Goal: Transaction & Acquisition: Book appointment/travel/reservation

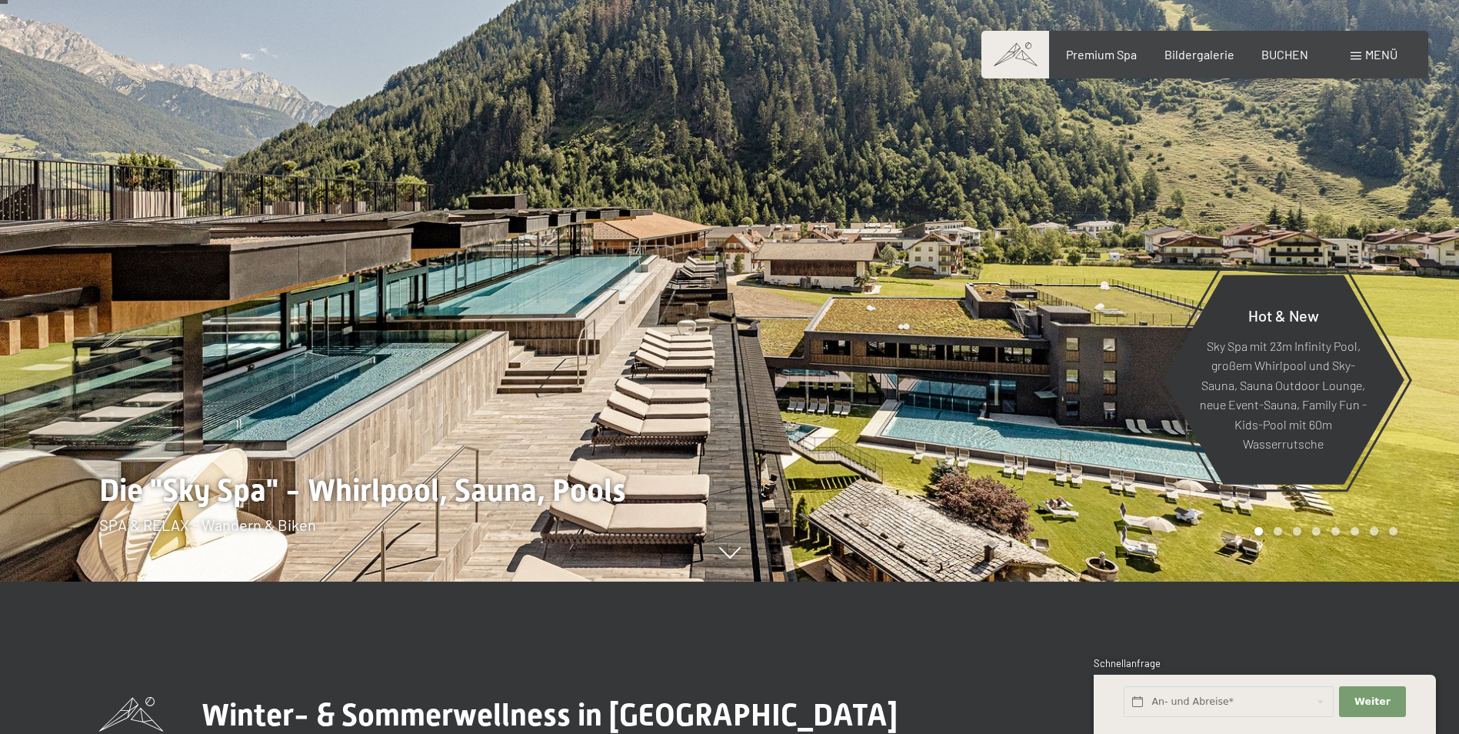
scroll to position [154, 0]
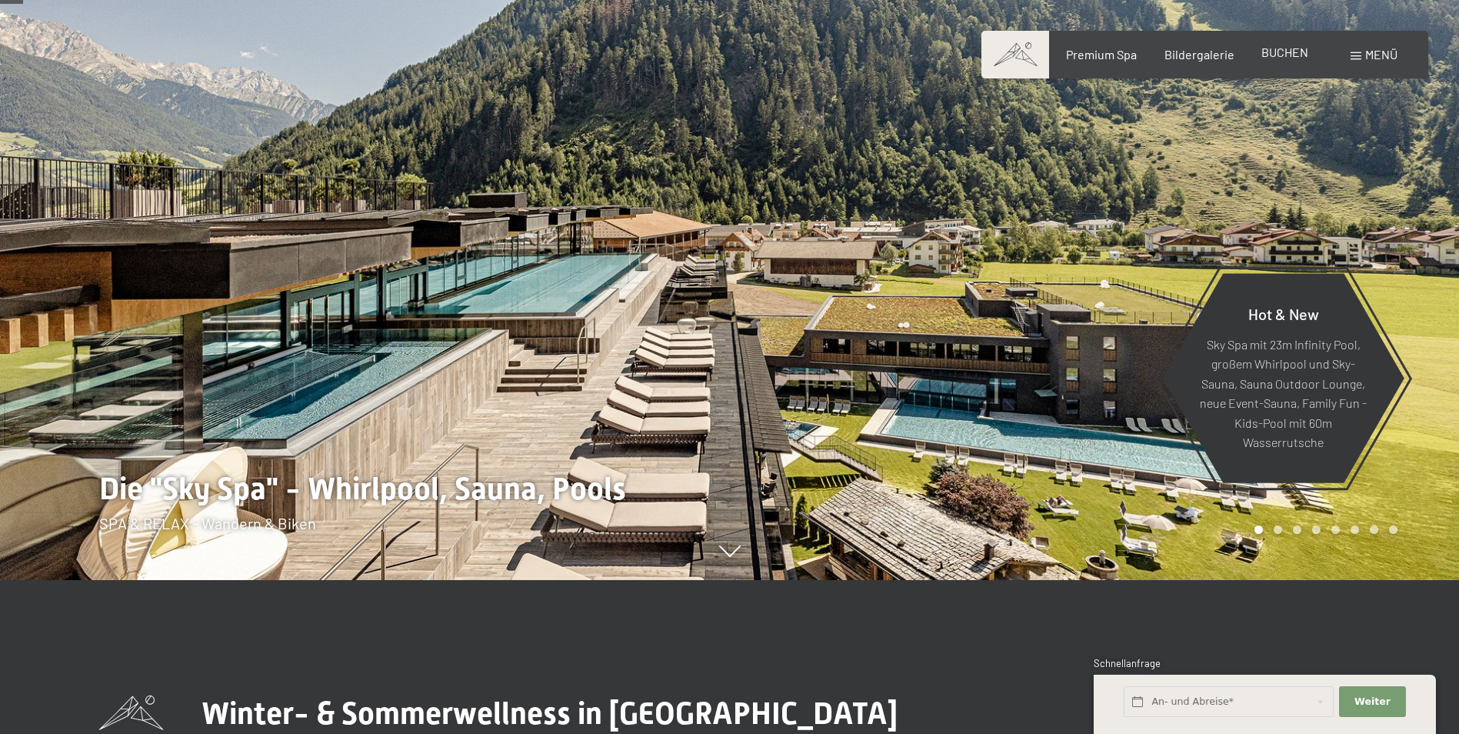
click at [1283, 62] on div "Premium Spa Bildergalerie BUCHEN" at bounding box center [1173, 54] width 323 height 17
click at [1289, 51] on span "BUCHEN" at bounding box center [1284, 52] width 47 height 15
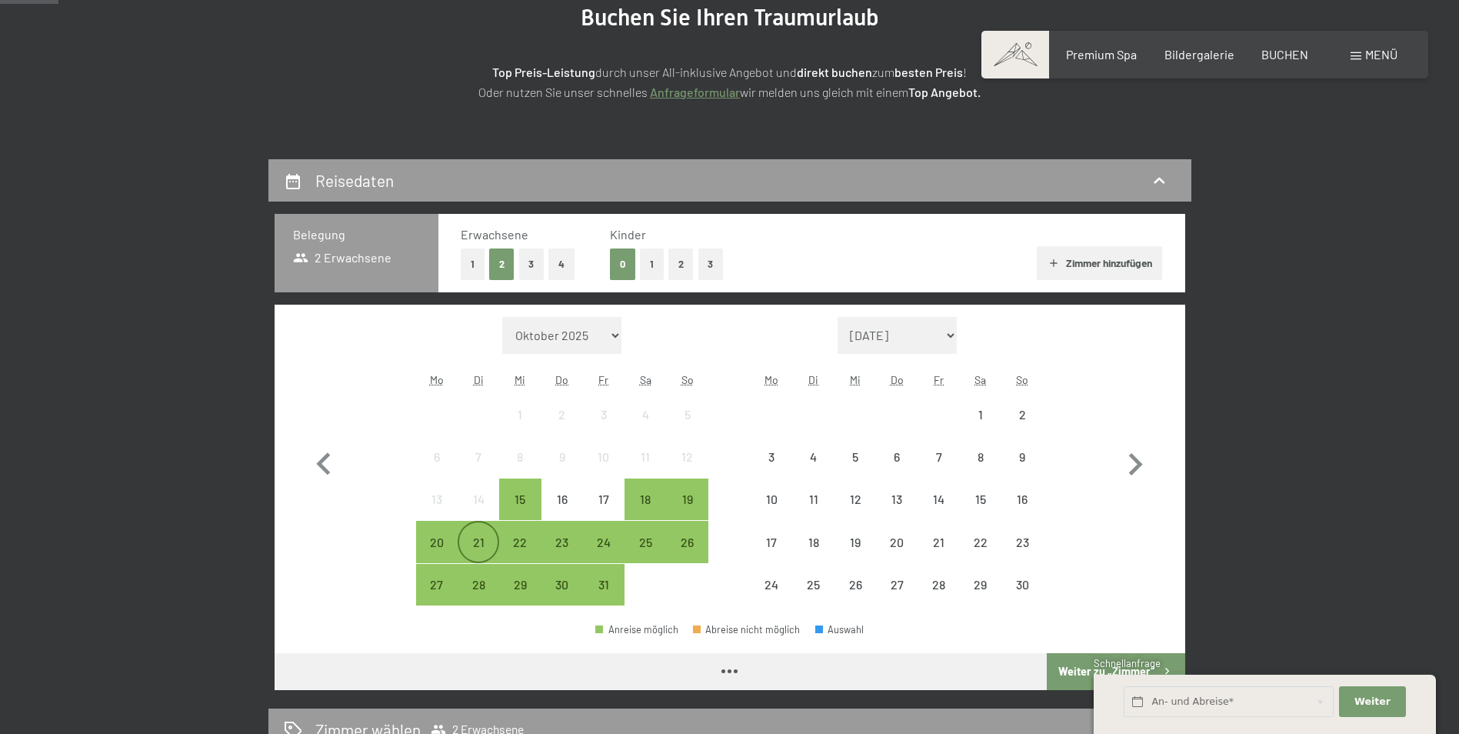
scroll to position [231, 0]
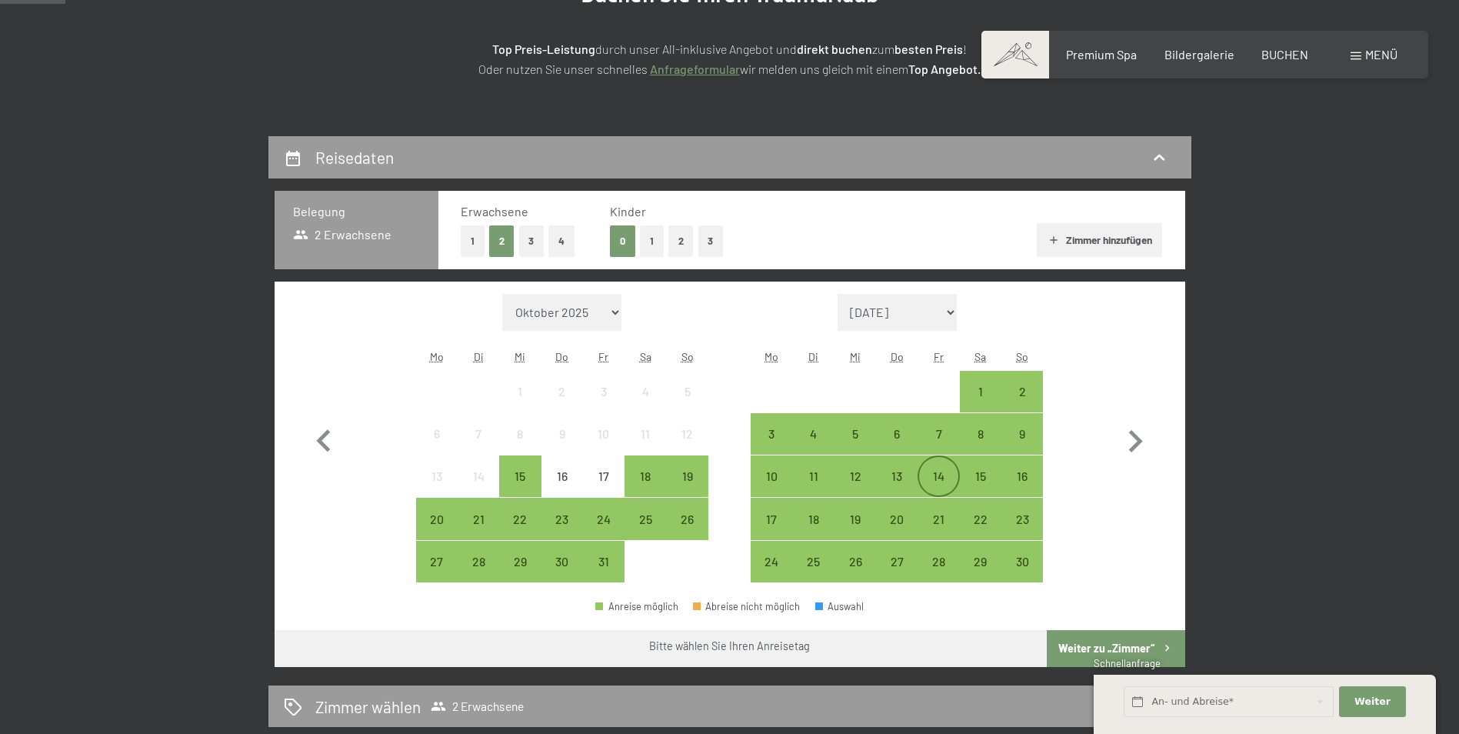
click at [933, 477] on div "14" at bounding box center [938, 489] width 38 height 38
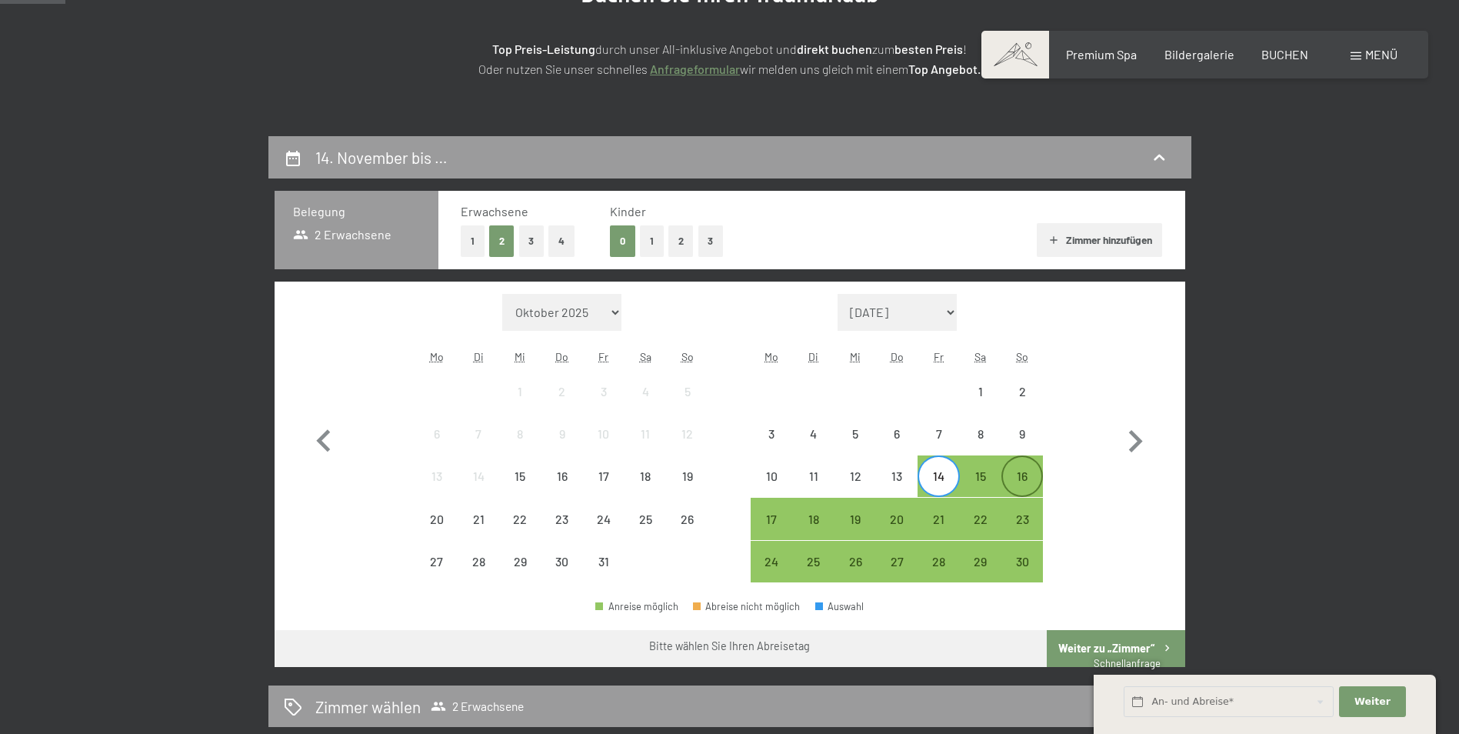
click at [1023, 477] on div "16" at bounding box center [1022, 489] width 38 height 38
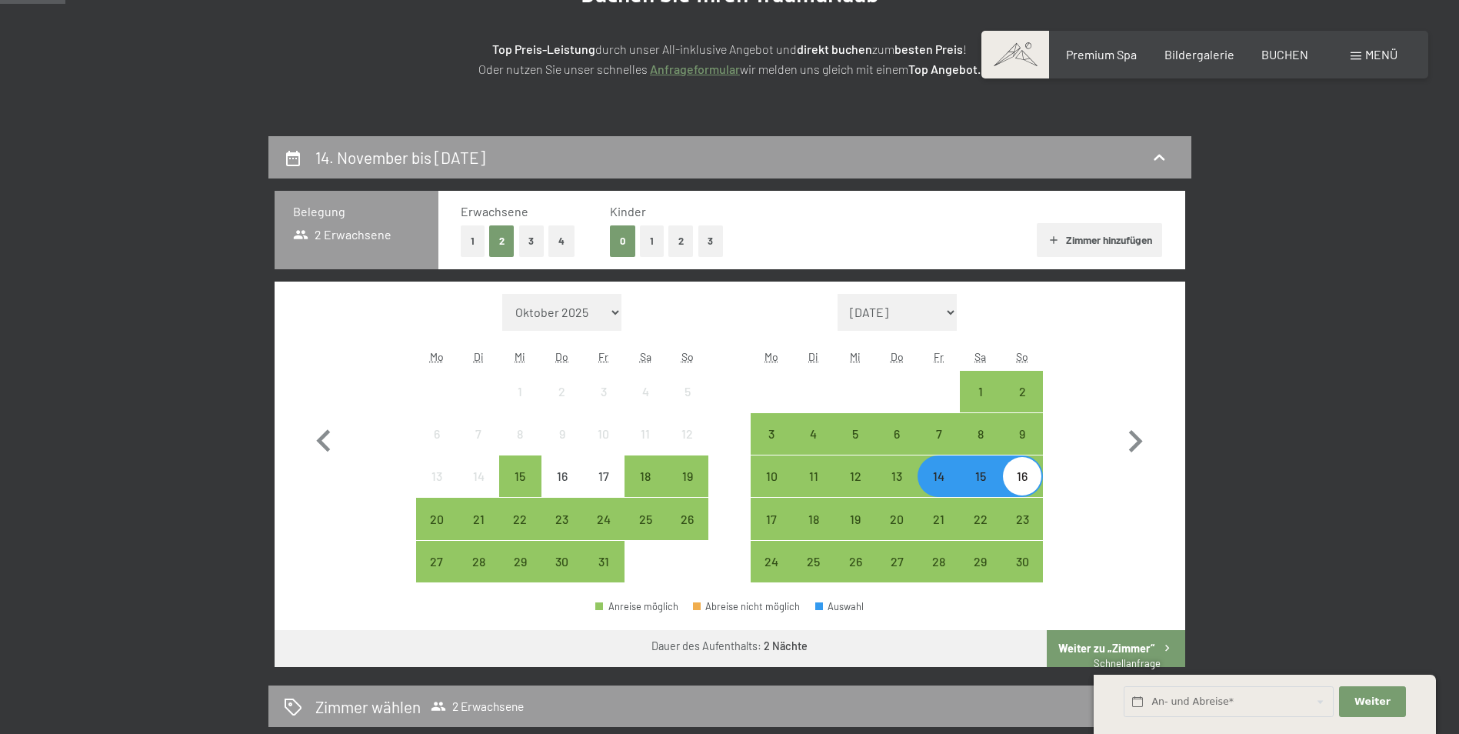
click at [1126, 641] on button "Weiter zu „Zimmer“" at bounding box center [1115, 648] width 138 height 37
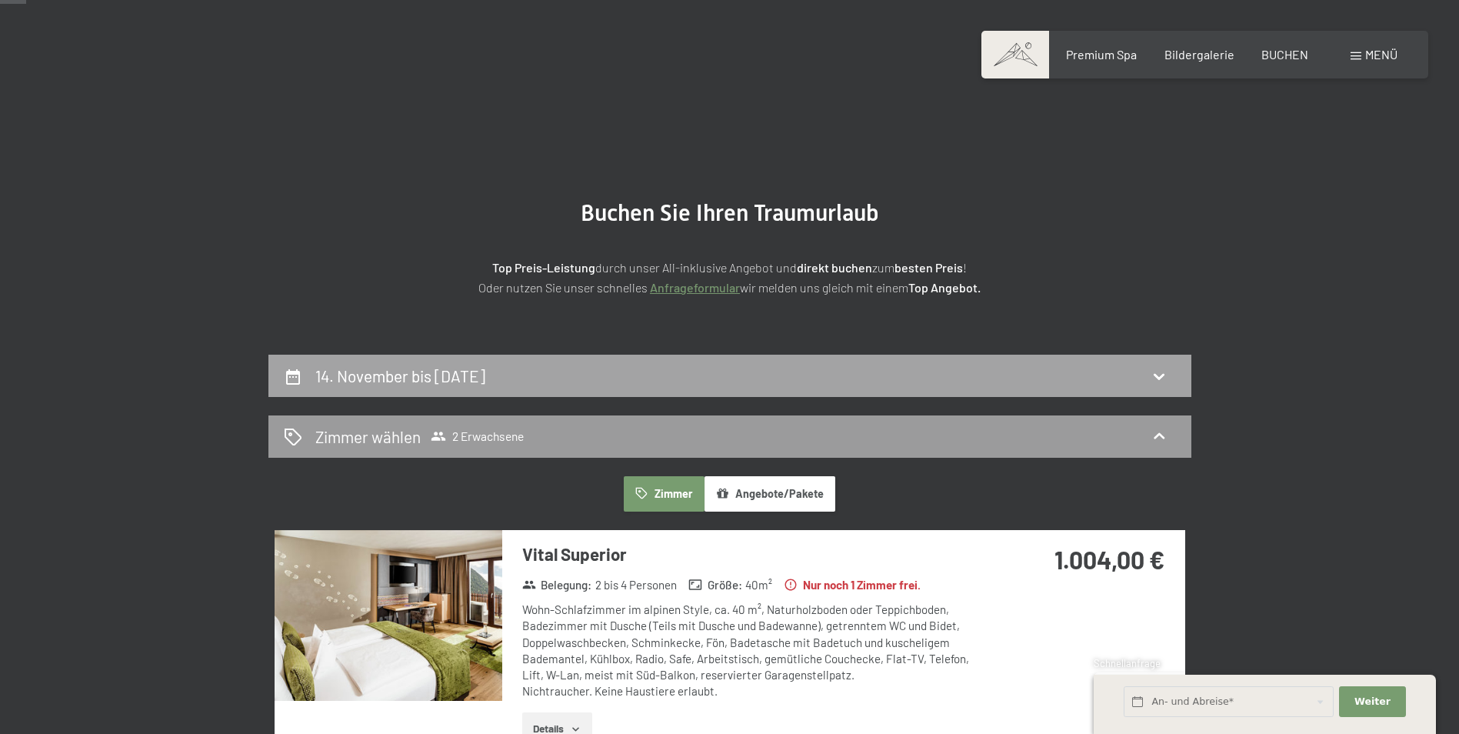
scroll to position [0, 0]
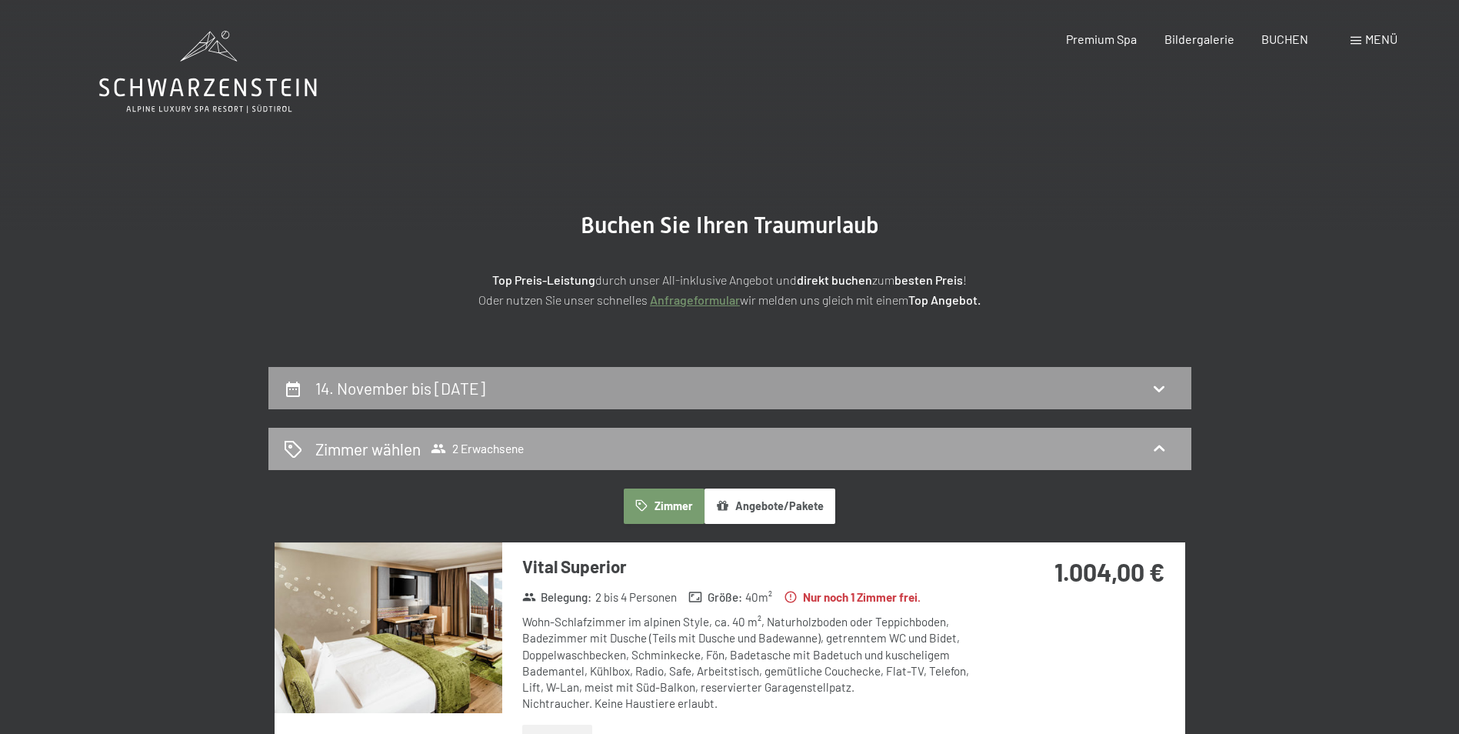
click at [373, 445] on h2 "Zimmer wählen" at bounding box center [367, 449] width 105 height 22
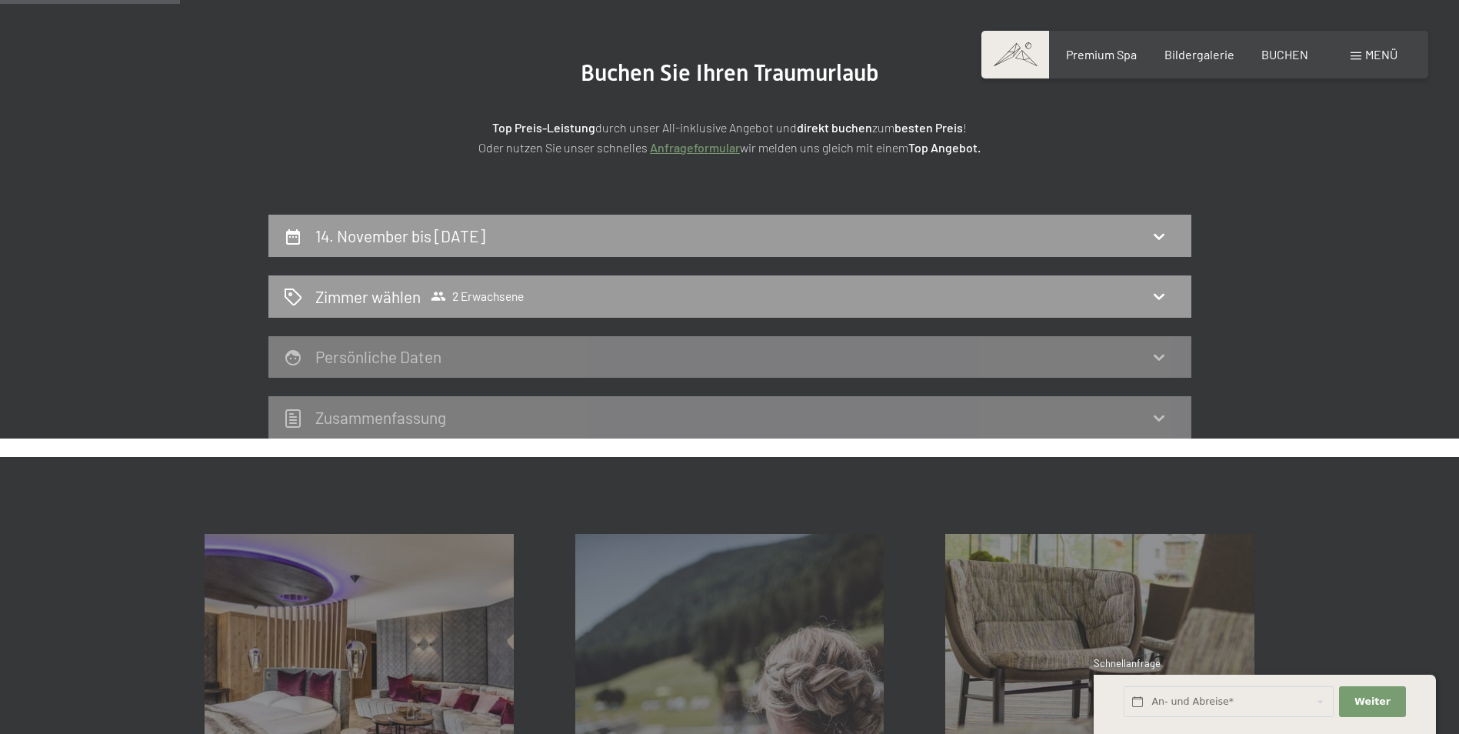
scroll to position [154, 0]
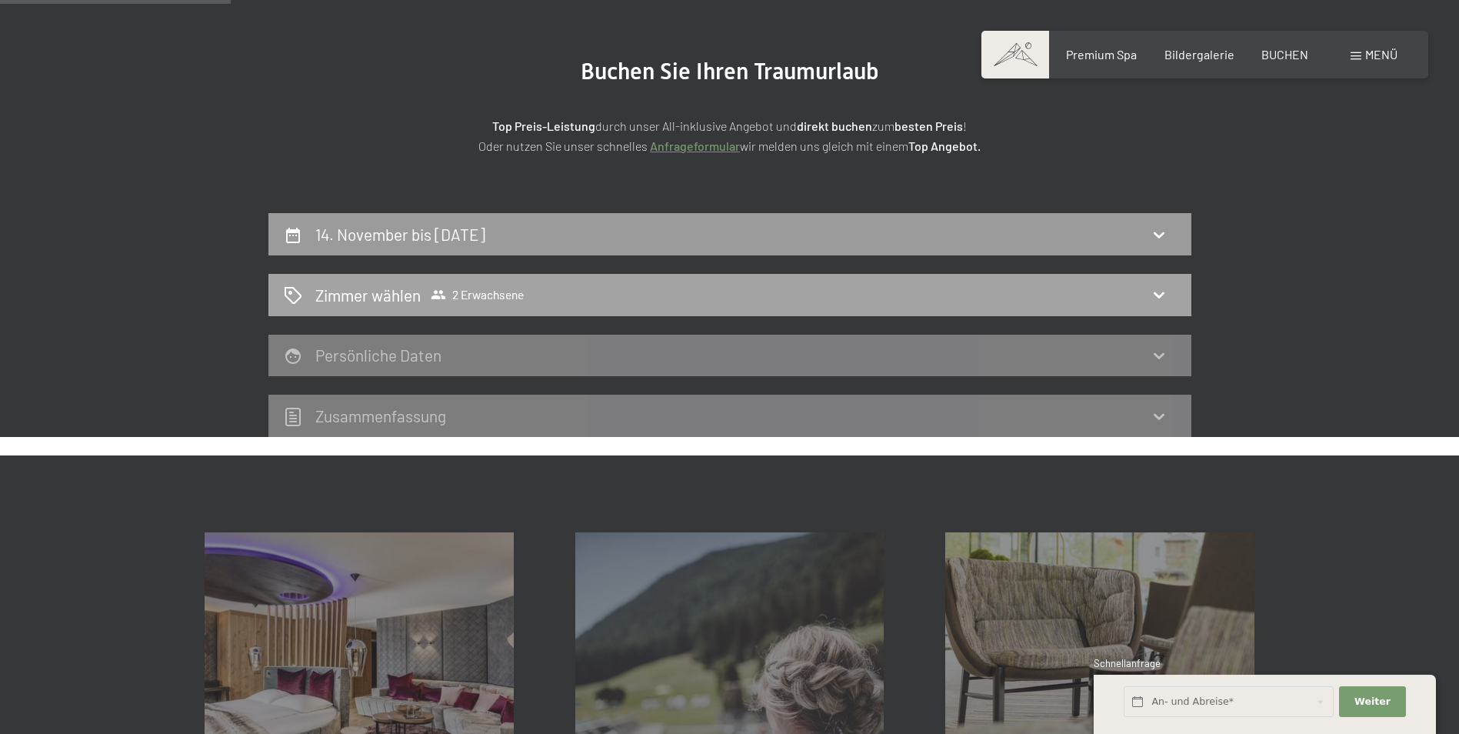
click at [448, 294] on span "2 Erwachsene" at bounding box center [477, 294] width 93 height 15
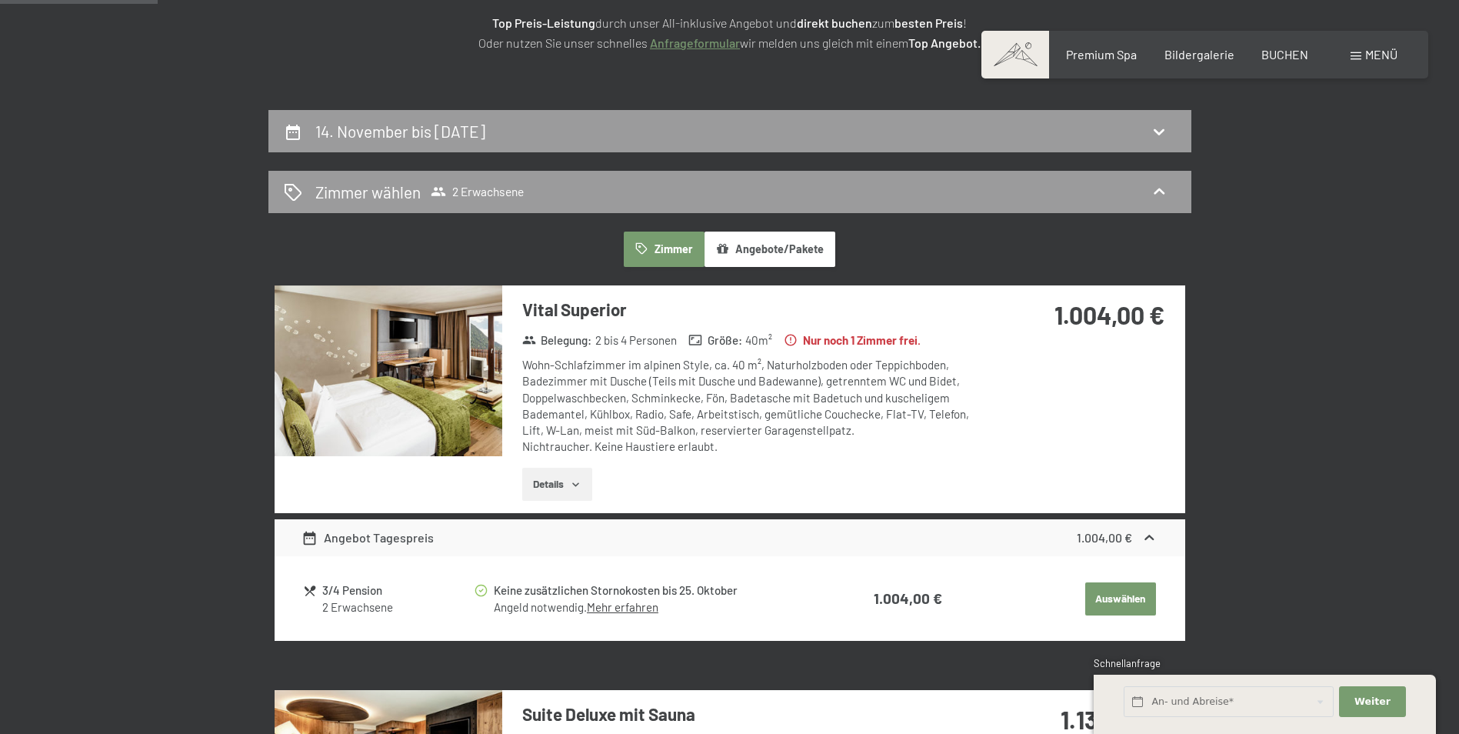
scroll to position [231, 0]
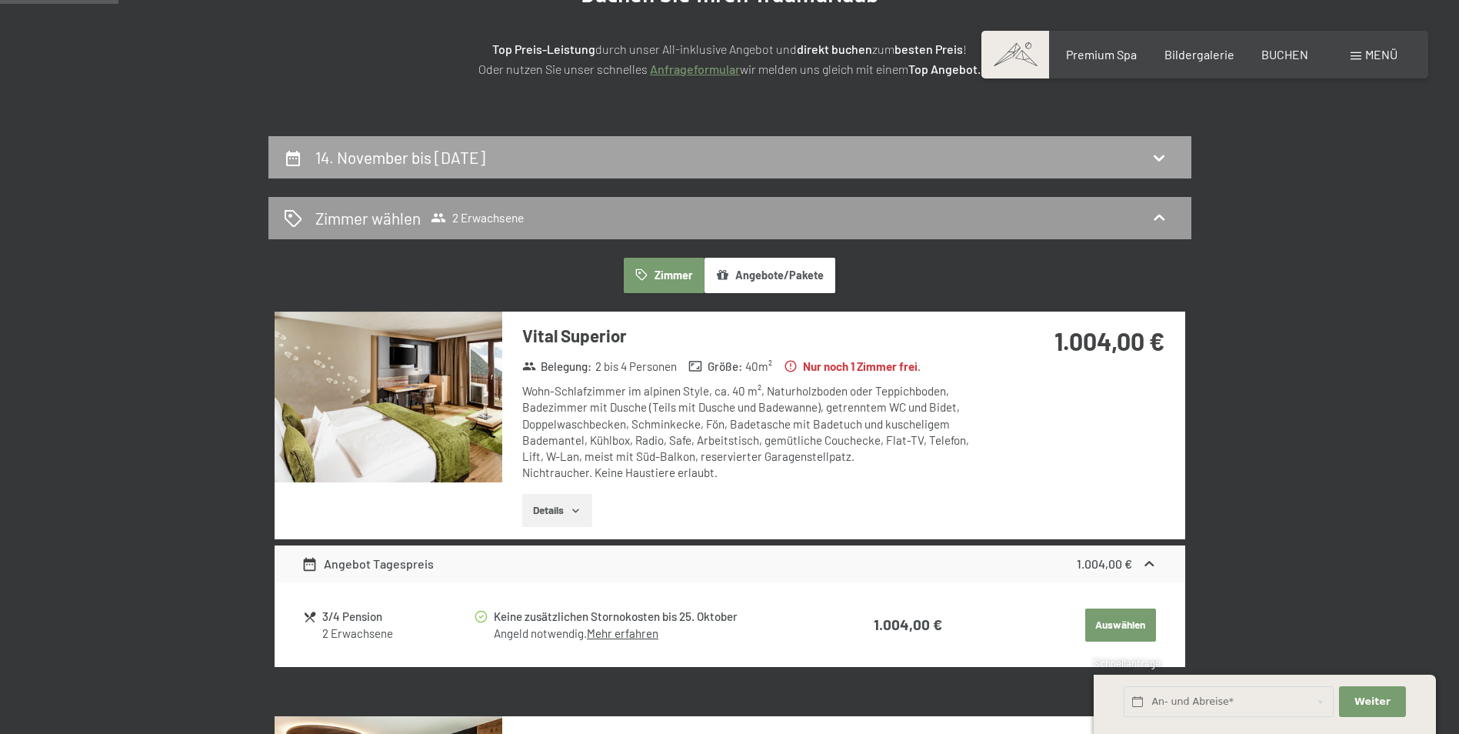
click at [575, 162] on div "14. November bis 16. November 2025" at bounding box center [730, 157] width 892 height 22
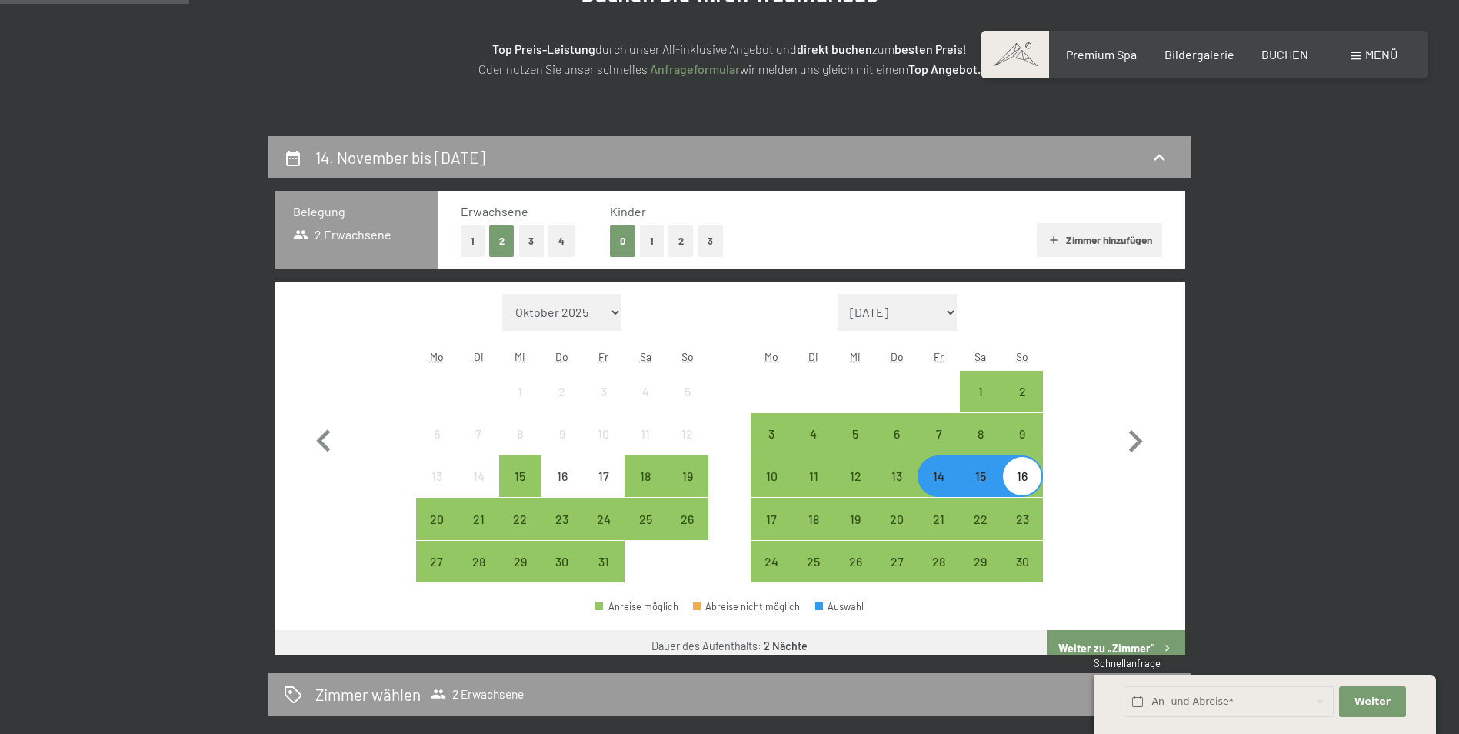
scroll to position [367, 0]
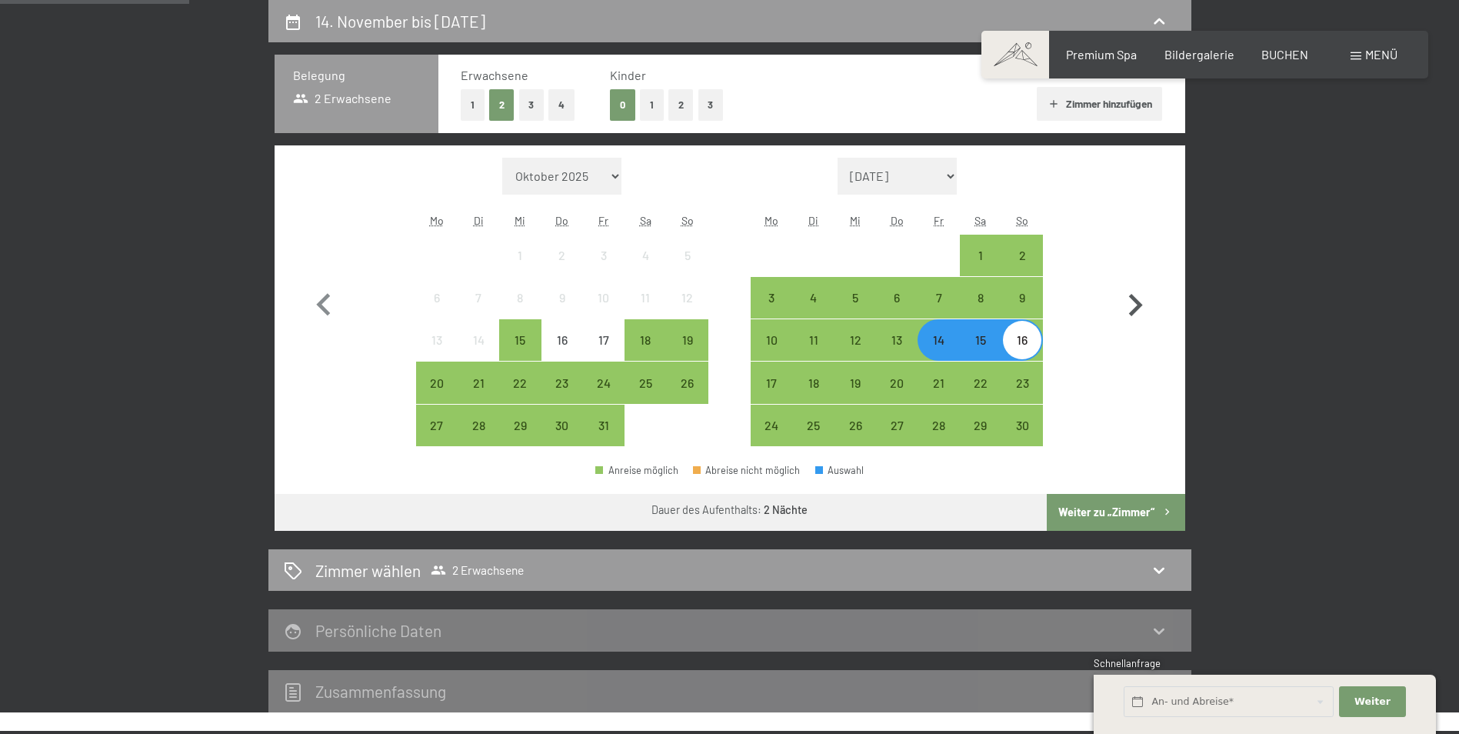
click at [1123, 313] on icon "button" at bounding box center [1135, 305] width 45 height 45
select select "2025-11-01"
select select "2025-12-01"
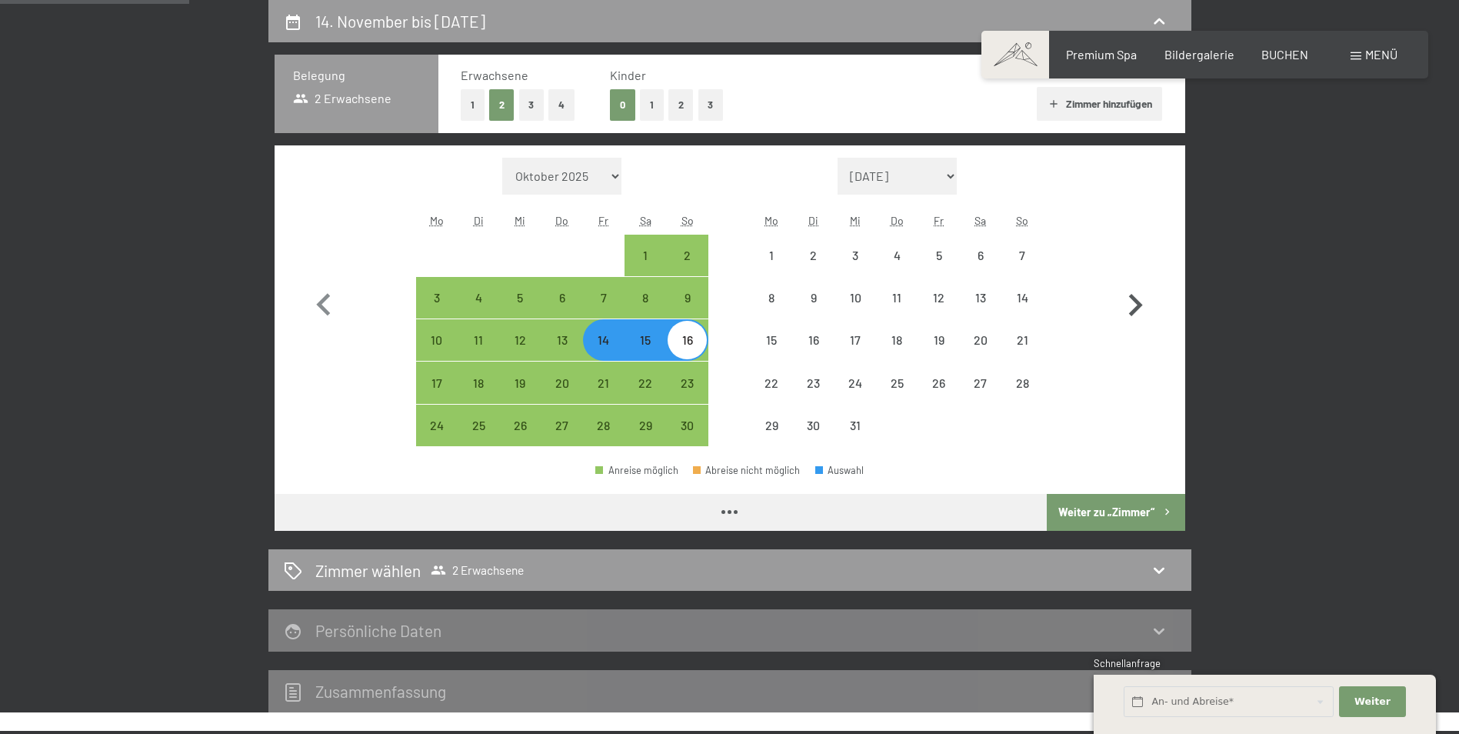
select select "2025-11-01"
select select "2025-12-01"
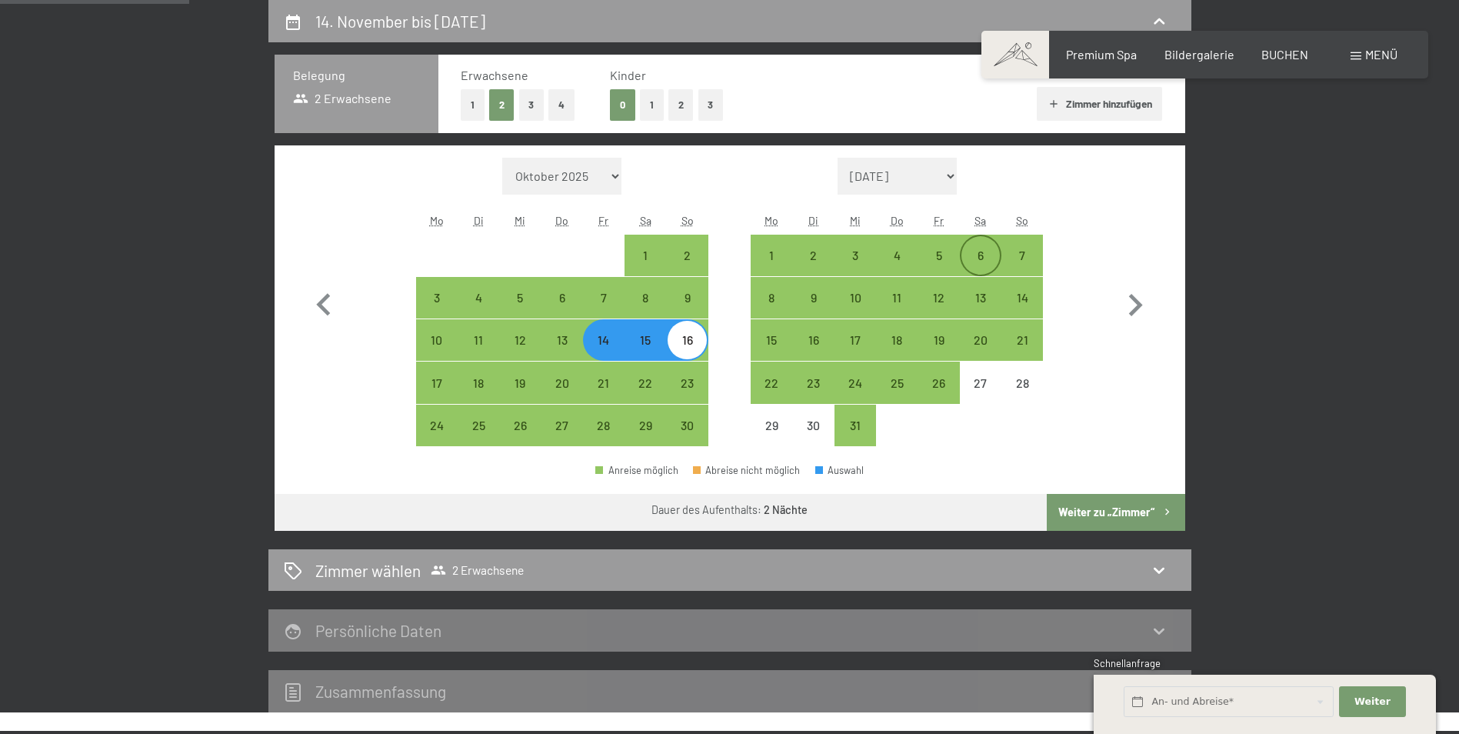
click at [967, 252] on div "6" at bounding box center [980, 268] width 38 height 38
select select "2025-11-01"
select select "2025-12-01"
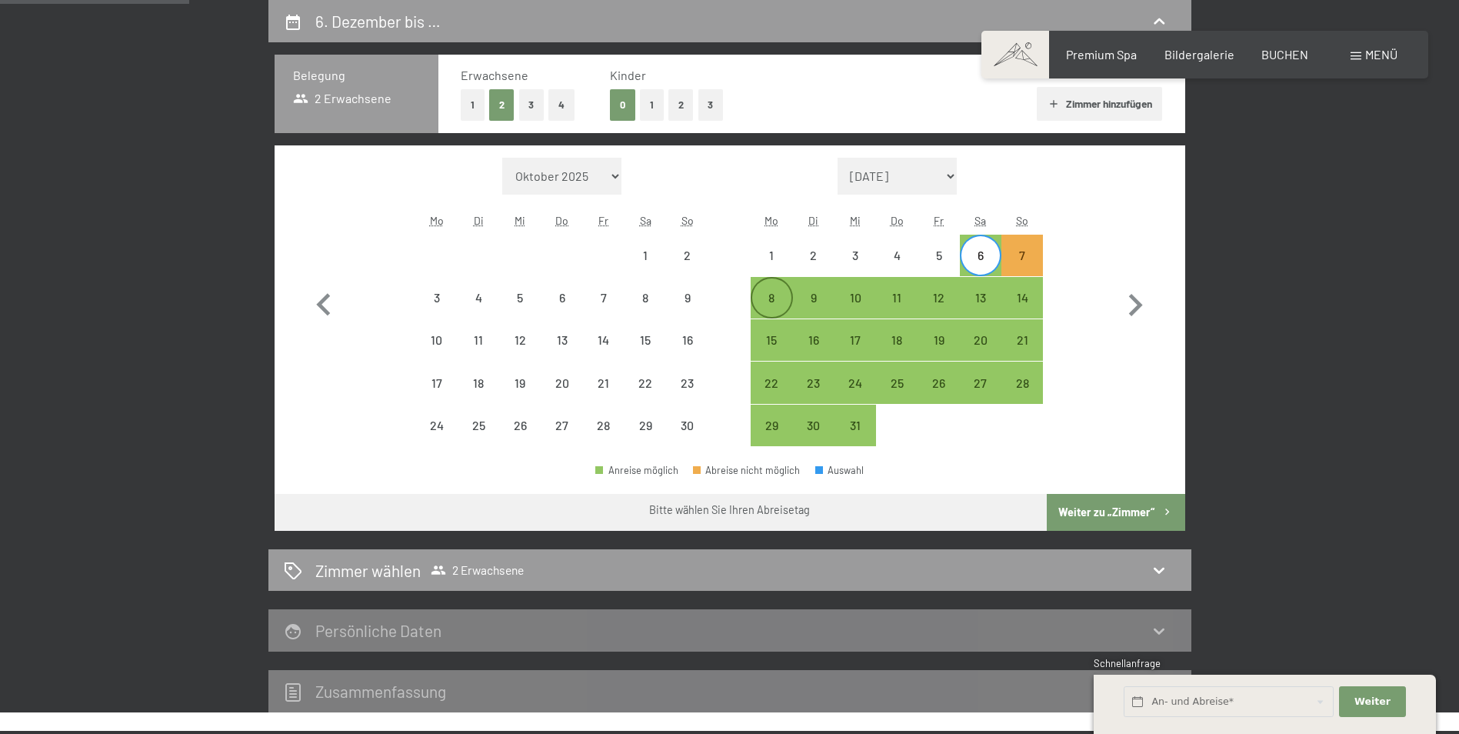
click at [779, 294] on div "8" at bounding box center [771, 310] width 38 height 38
select select "2025-11-01"
select select "2025-12-01"
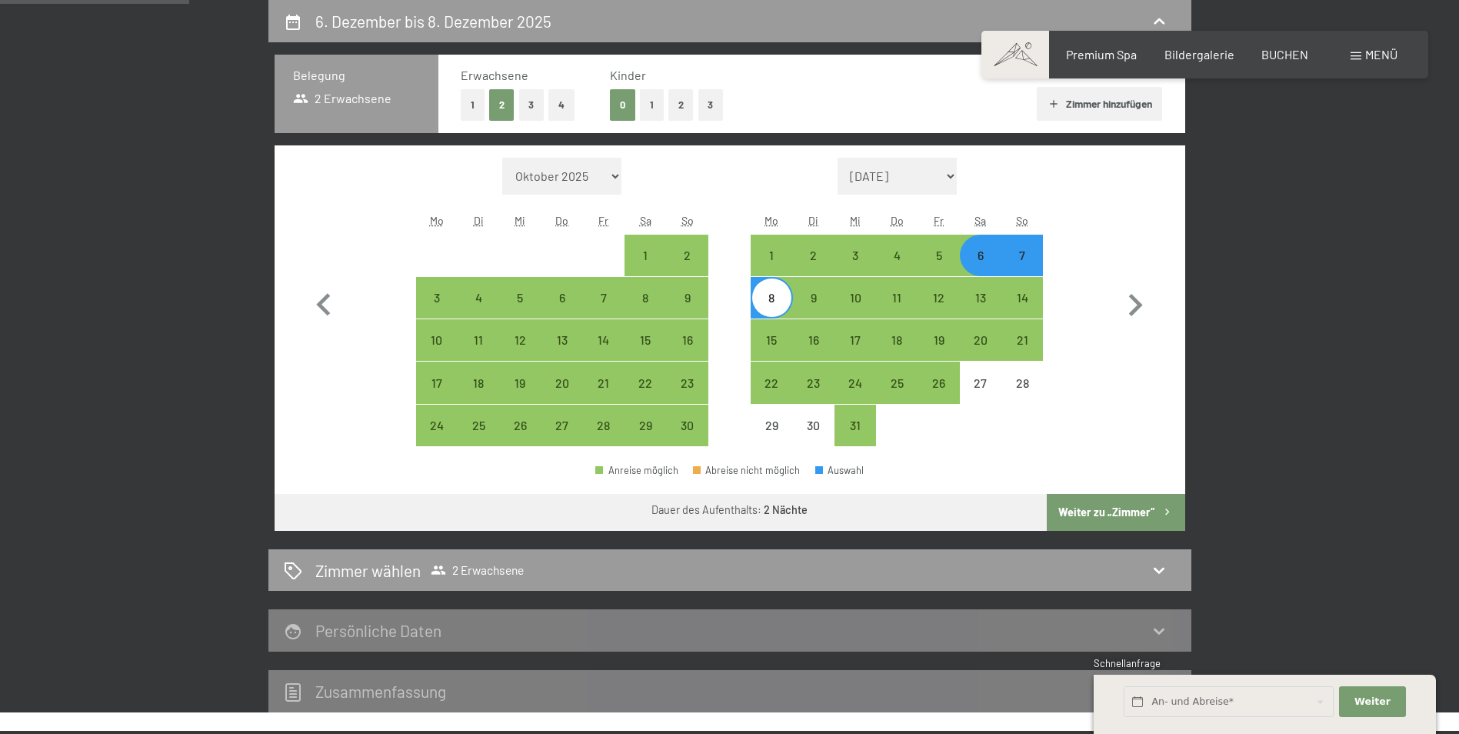
click at [1134, 515] on button "Weiter zu „Zimmer“" at bounding box center [1115, 512] width 138 height 37
select select "2025-11-01"
select select "2025-12-01"
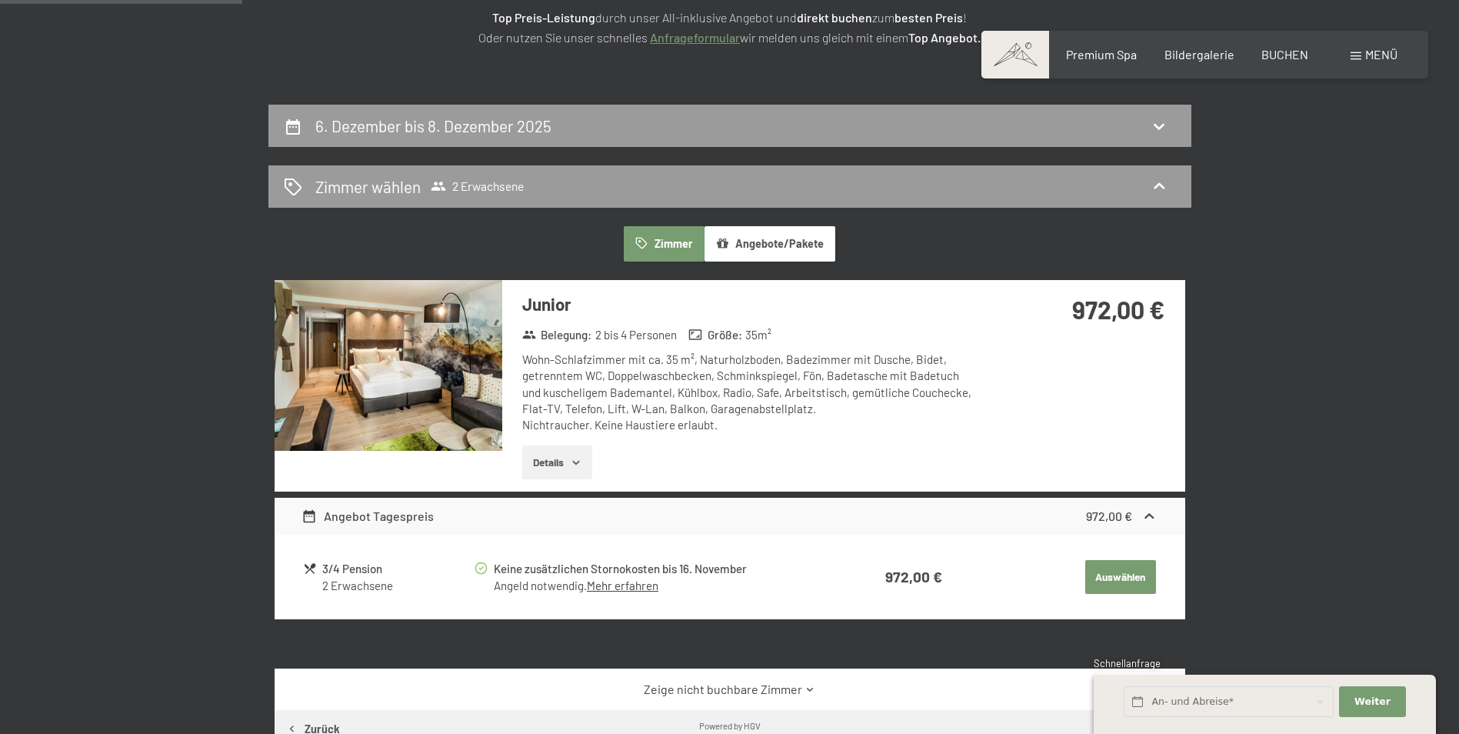
scroll to position [290, 0]
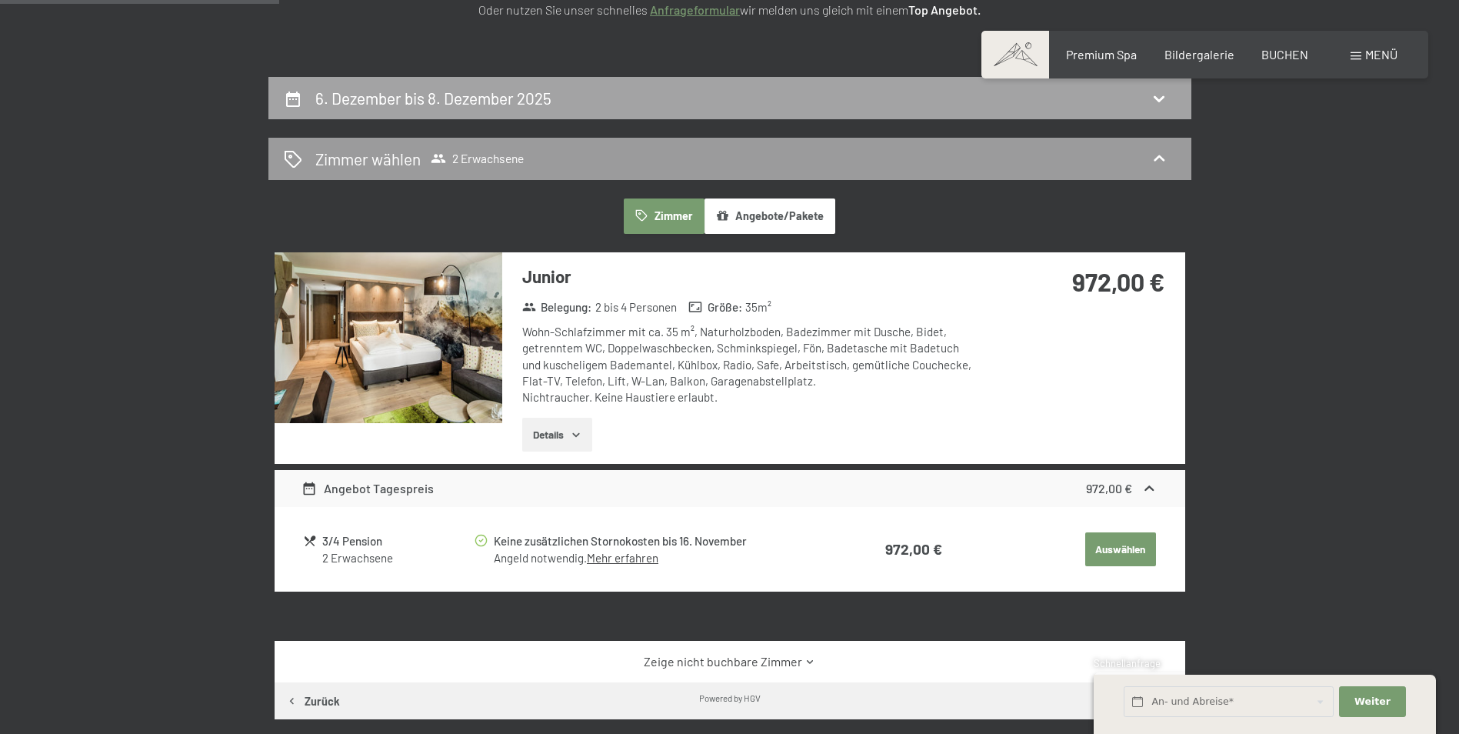
click at [502, 104] on h2 "6. Dezember bis 8. Dezember 2025" at bounding box center [433, 97] width 236 height 19
select select "2025-11-01"
select select "2025-12-01"
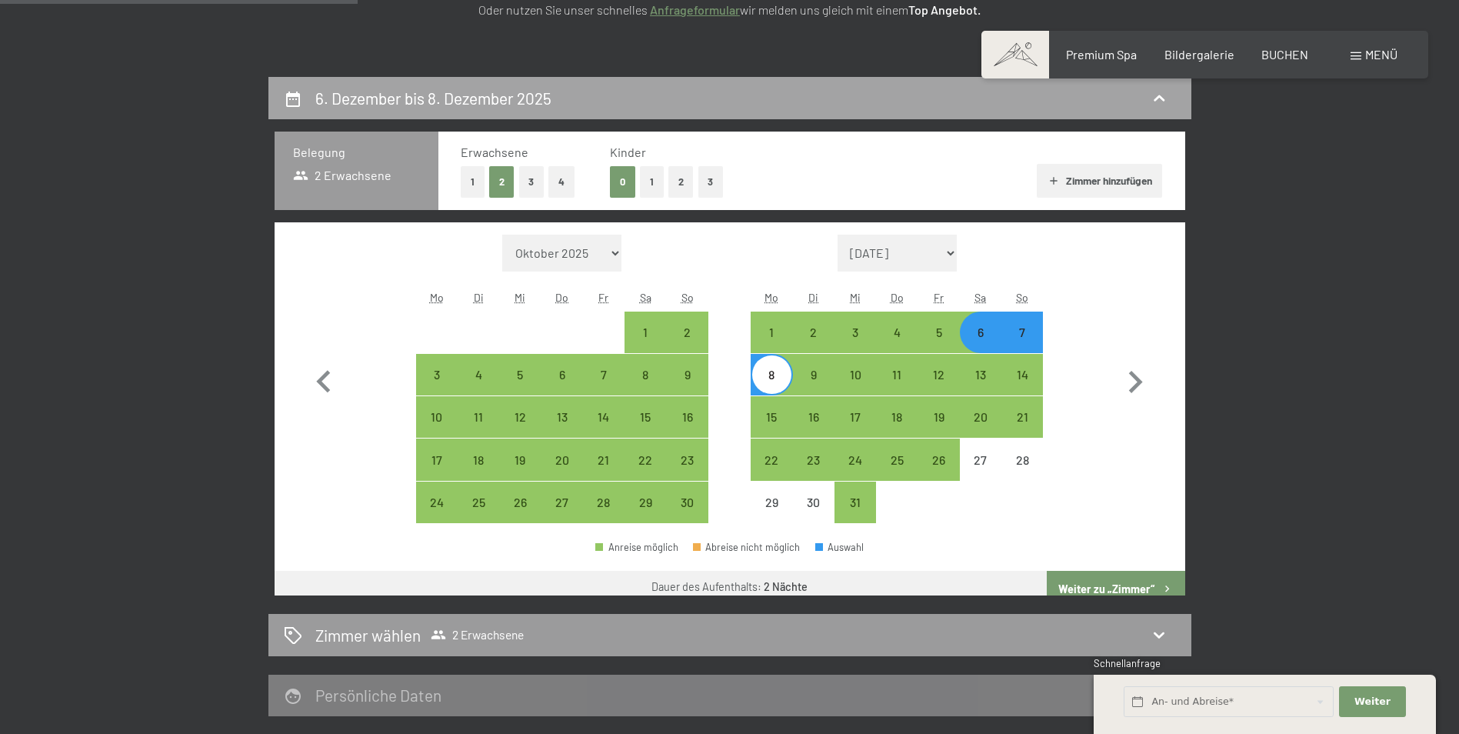
scroll to position [367, 0]
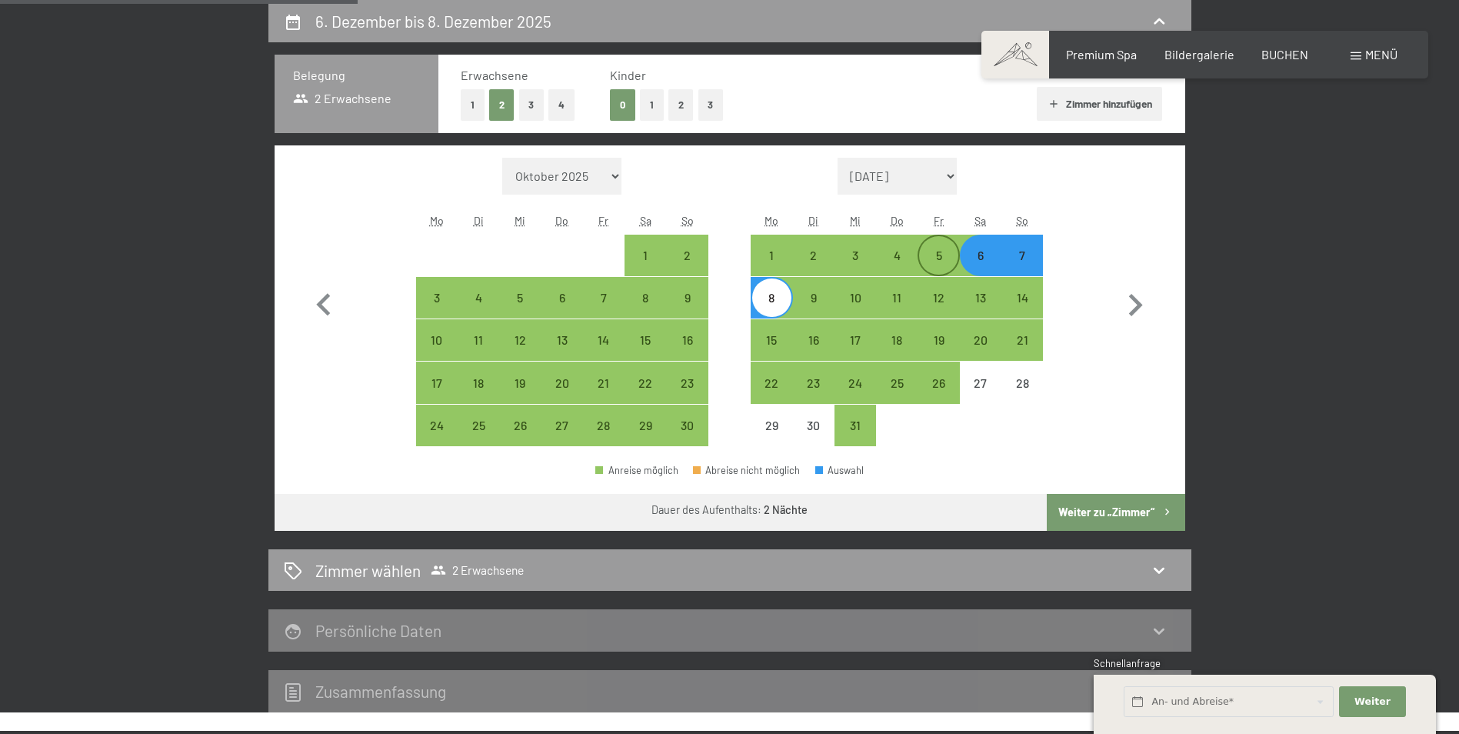
click at [952, 258] on div "5" at bounding box center [938, 268] width 38 height 38
select select "2025-11-01"
select select "2025-12-01"
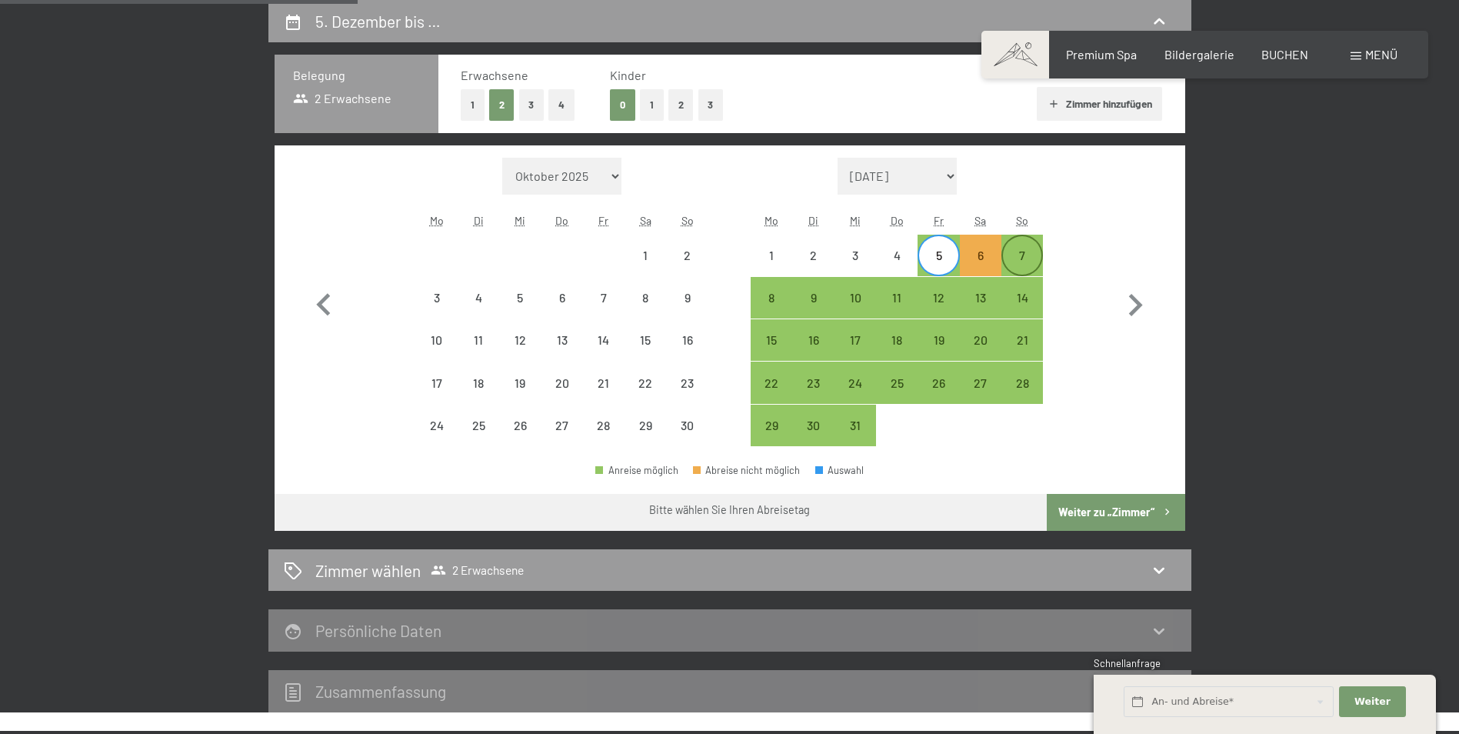
click at [1029, 260] on div "7" at bounding box center [1022, 268] width 38 height 38
select select "2025-11-01"
select select "2025-12-01"
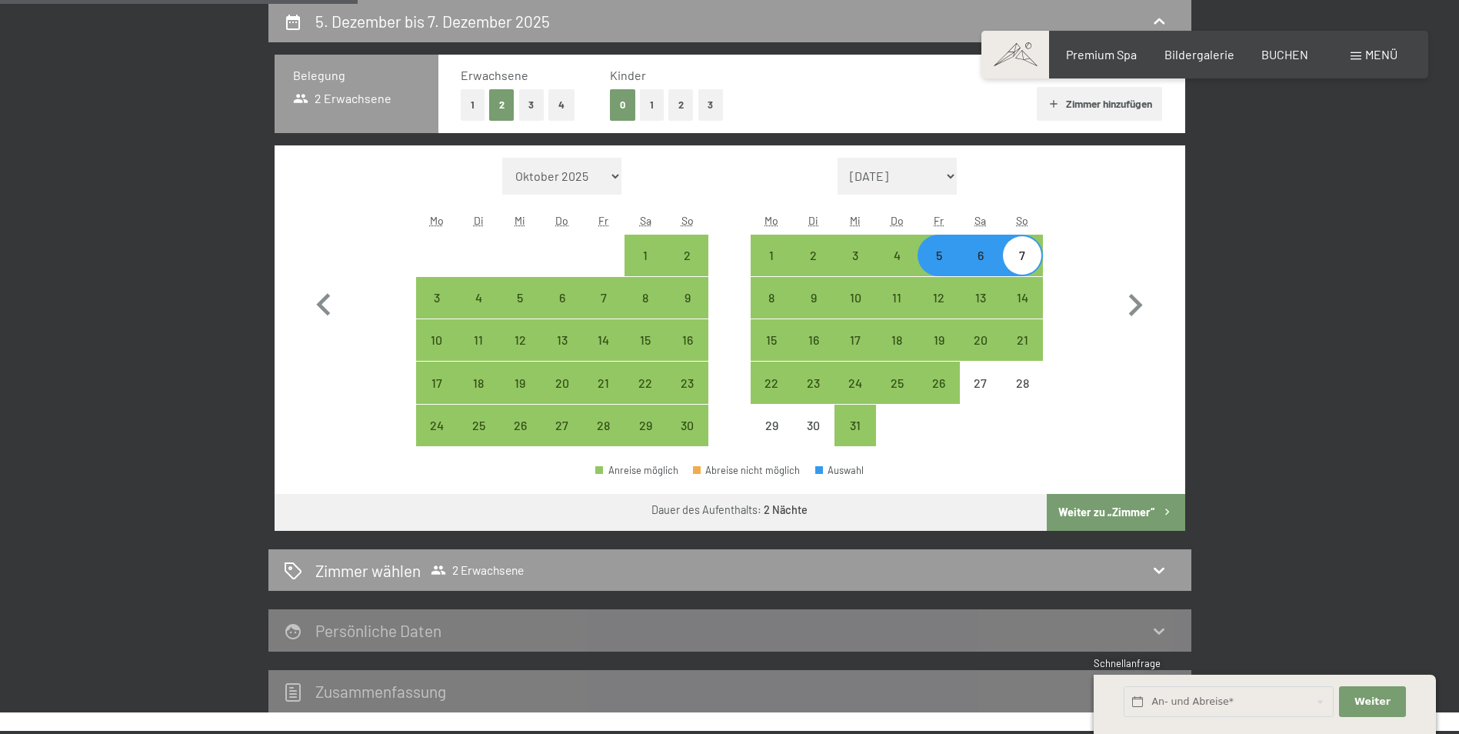
click at [1120, 512] on button "Weiter zu „Zimmer“" at bounding box center [1115, 512] width 138 height 37
select select "2025-11-01"
select select "2025-12-01"
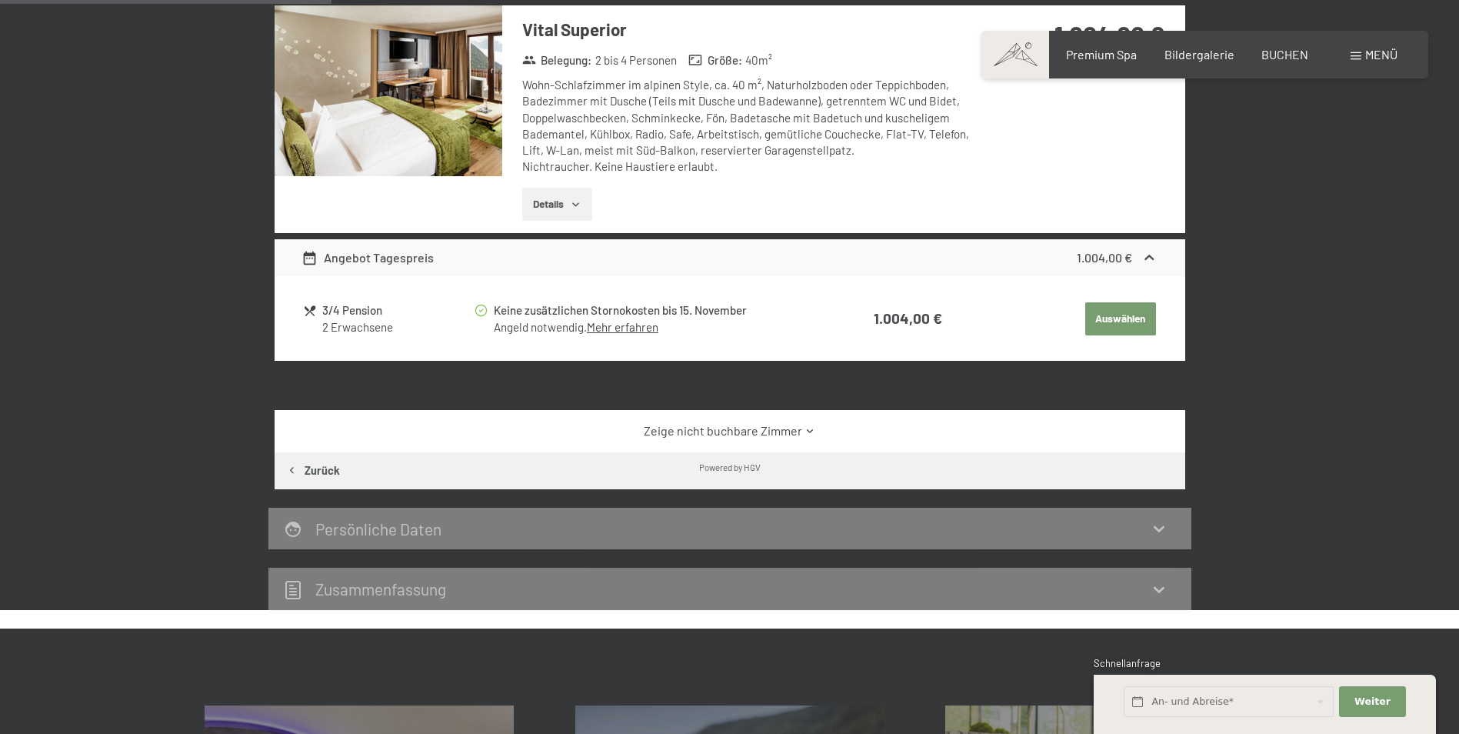
scroll to position [290, 0]
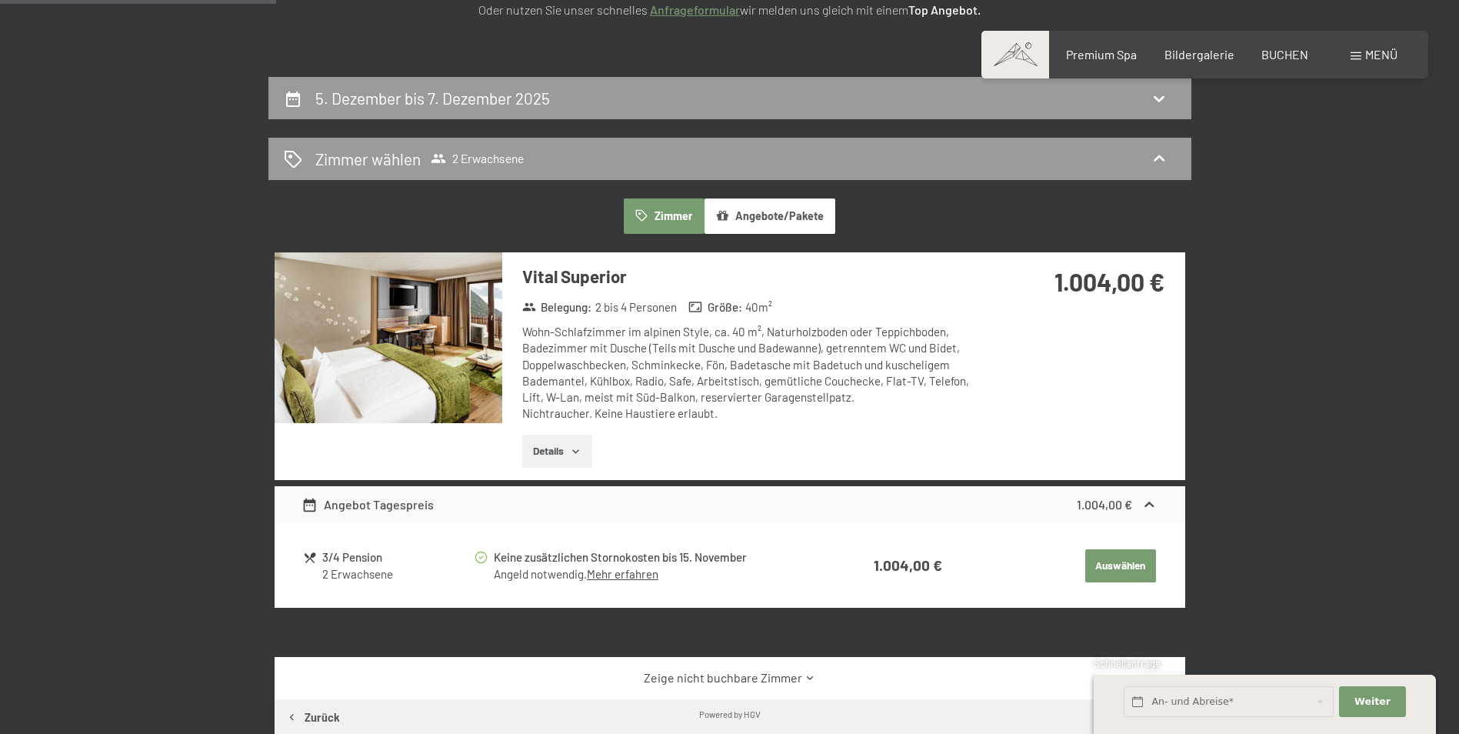
click at [565, 449] on button "Details" at bounding box center [557, 451] width 70 height 34
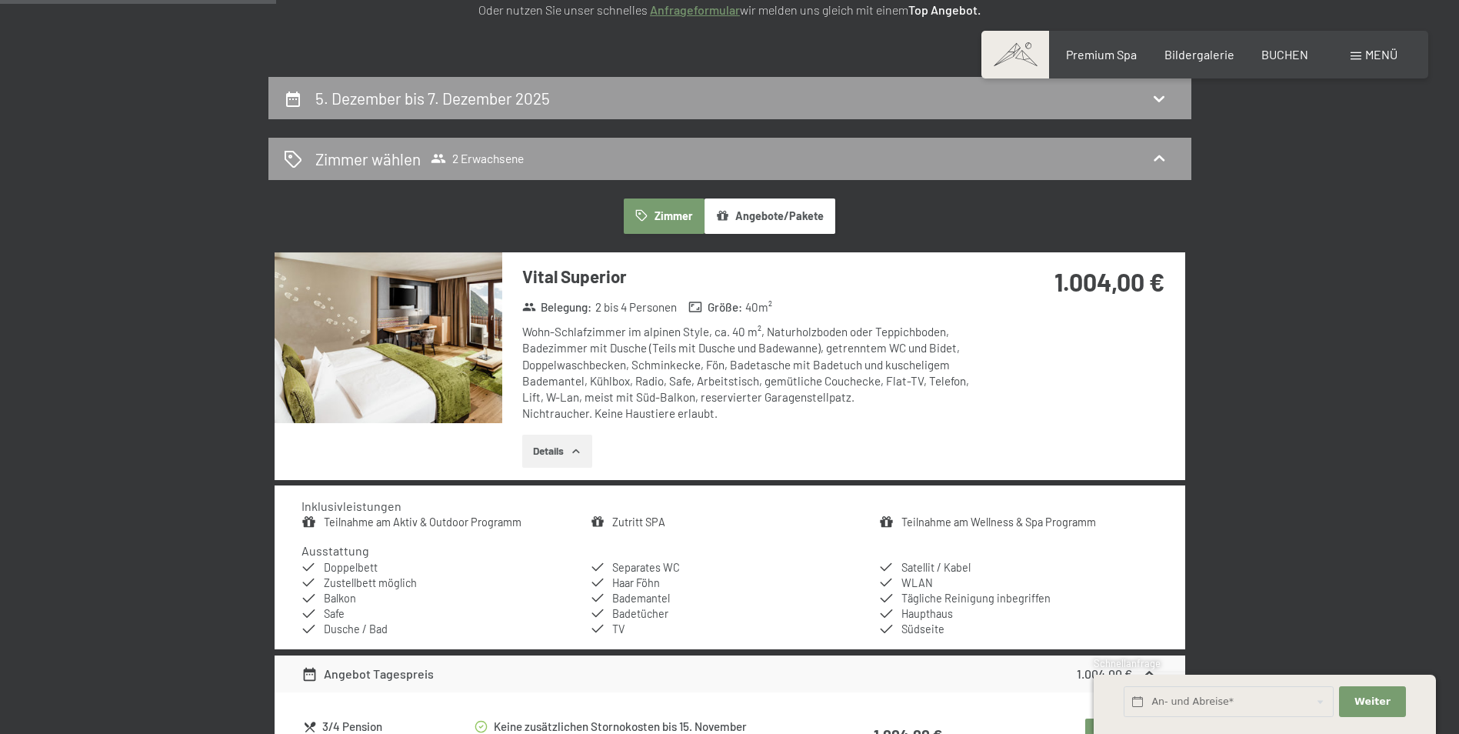
click at [565, 450] on button "Details" at bounding box center [557, 451] width 70 height 34
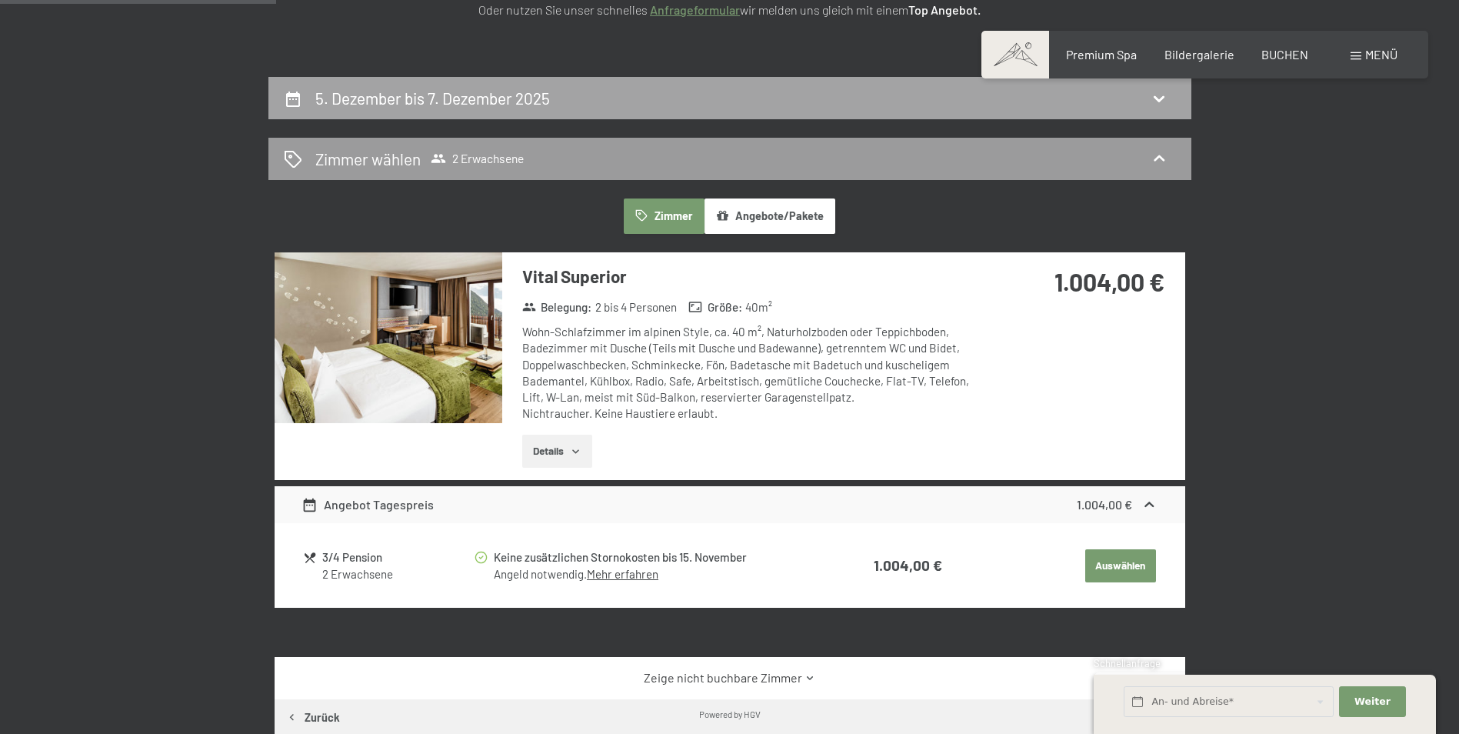
click at [531, 101] on h2 "5. Dezember bis 7. Dezember 2025" at bounding box center [432, 97] width 235 height 19
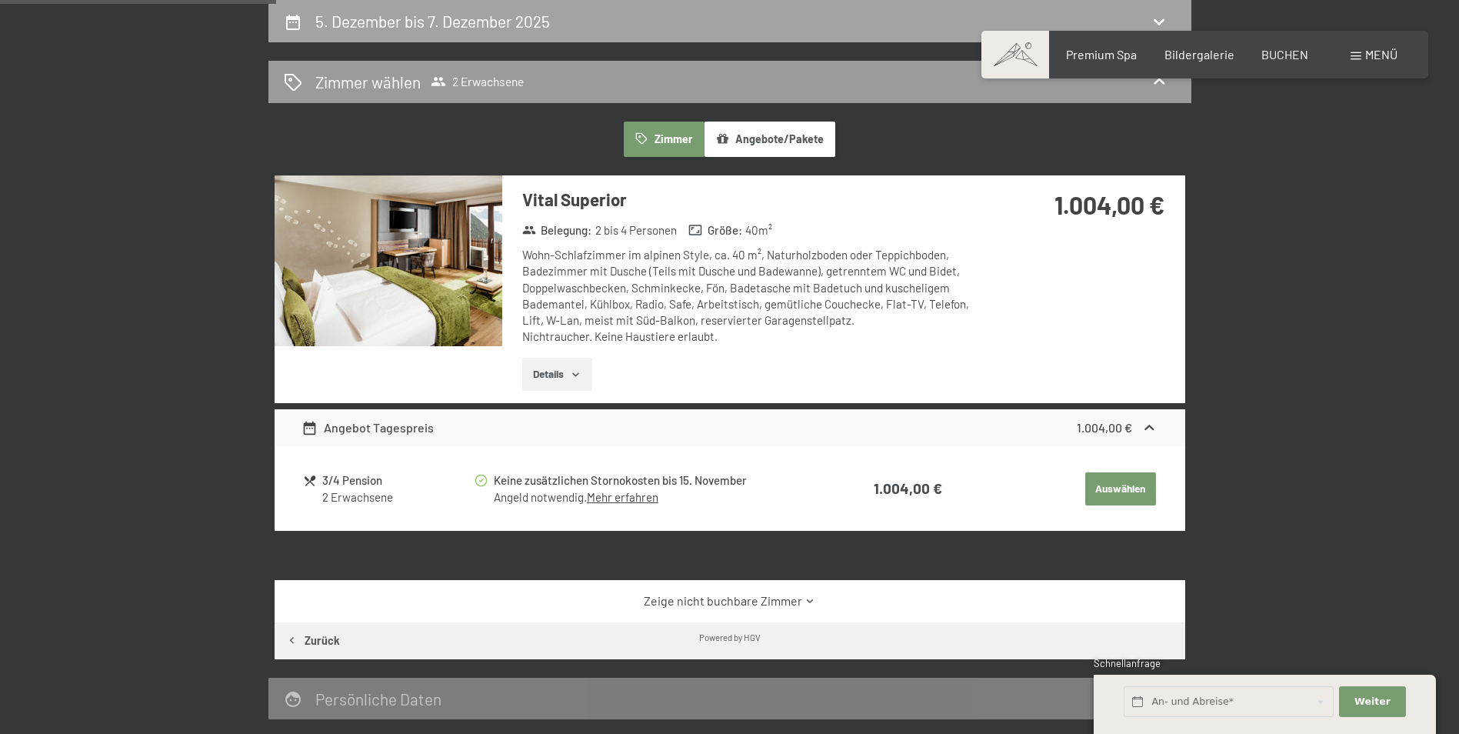
select select "2025-11-01"
select select "2025-12-01"
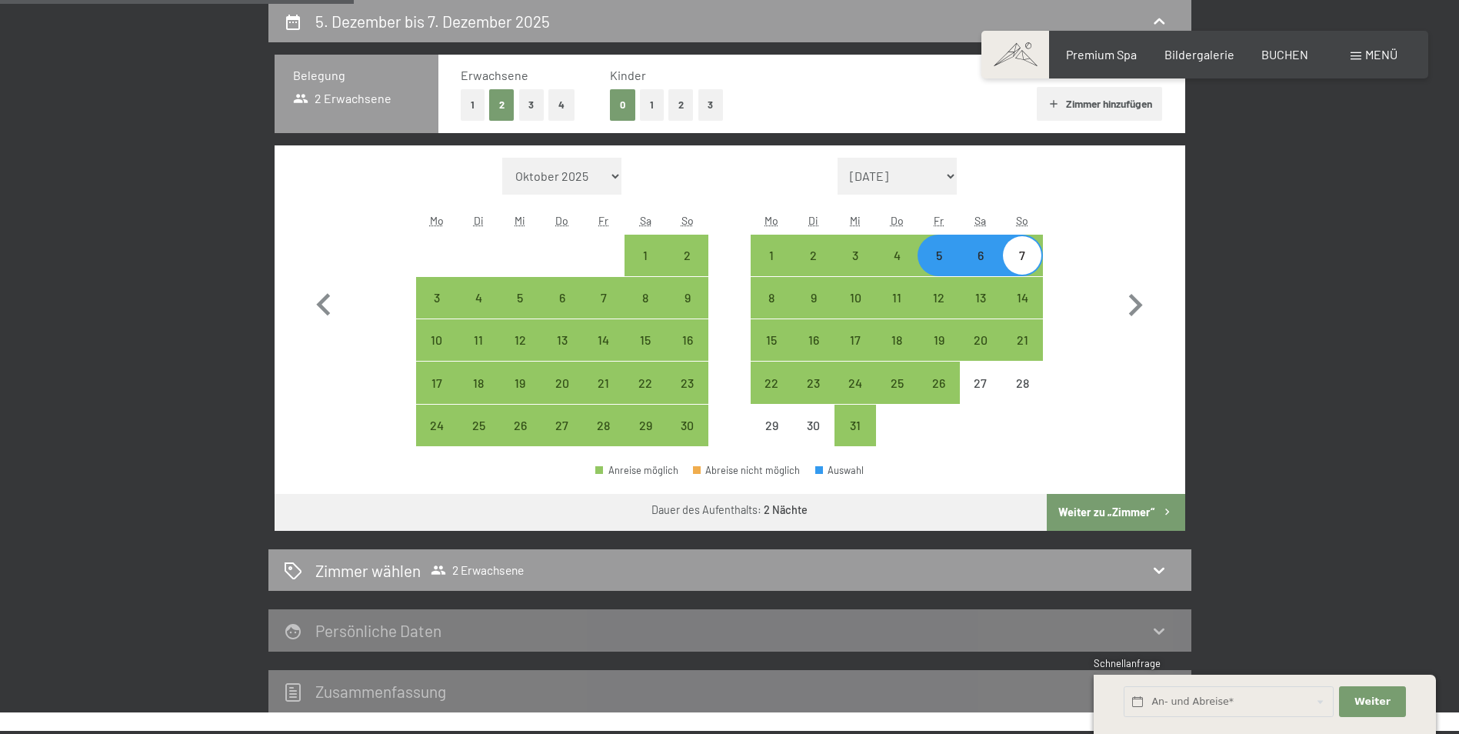
click at [564, 104] on button "4" at bounding box center [561, 105] width 26 height 32
select select "2025-11-01"
select select "2025-12-01"
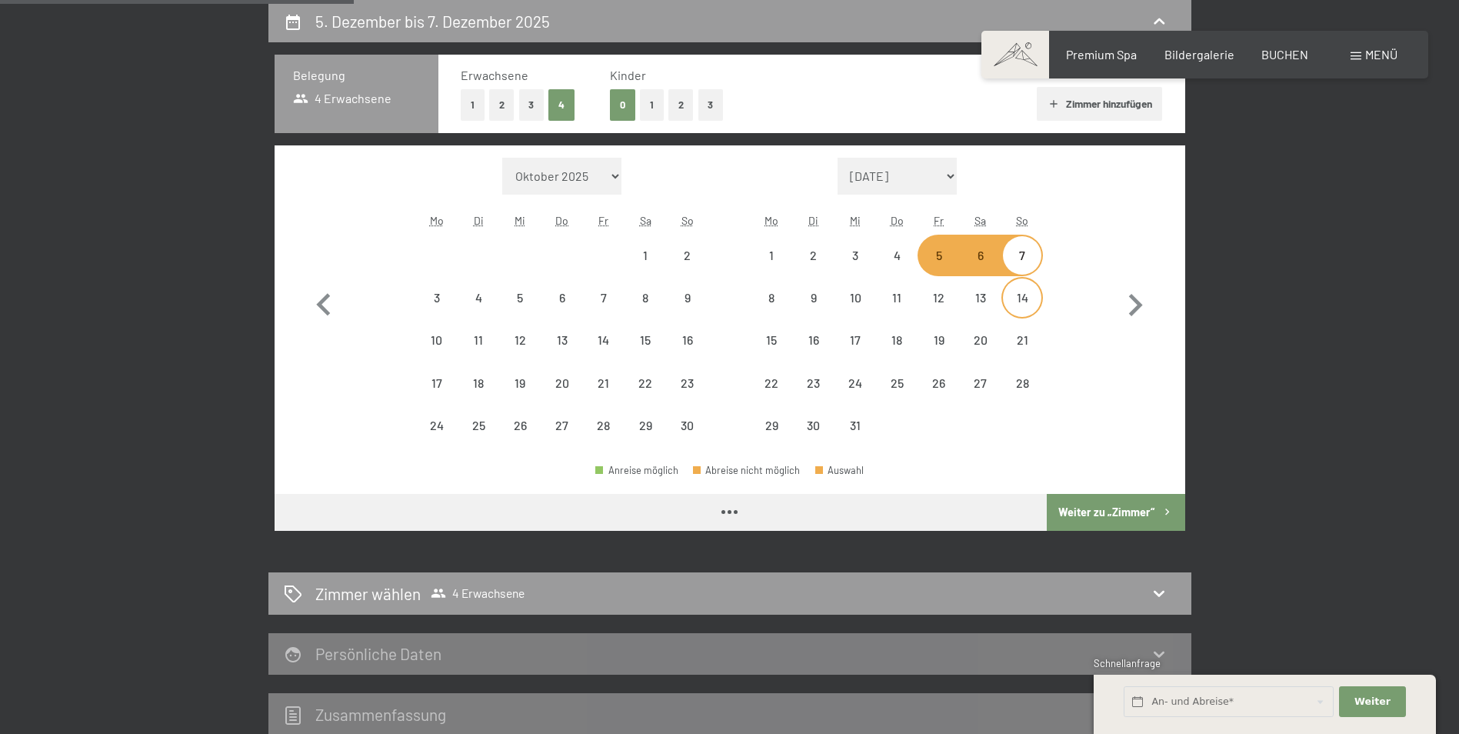
select select "2025-11-01"
select select "2025-12-01"
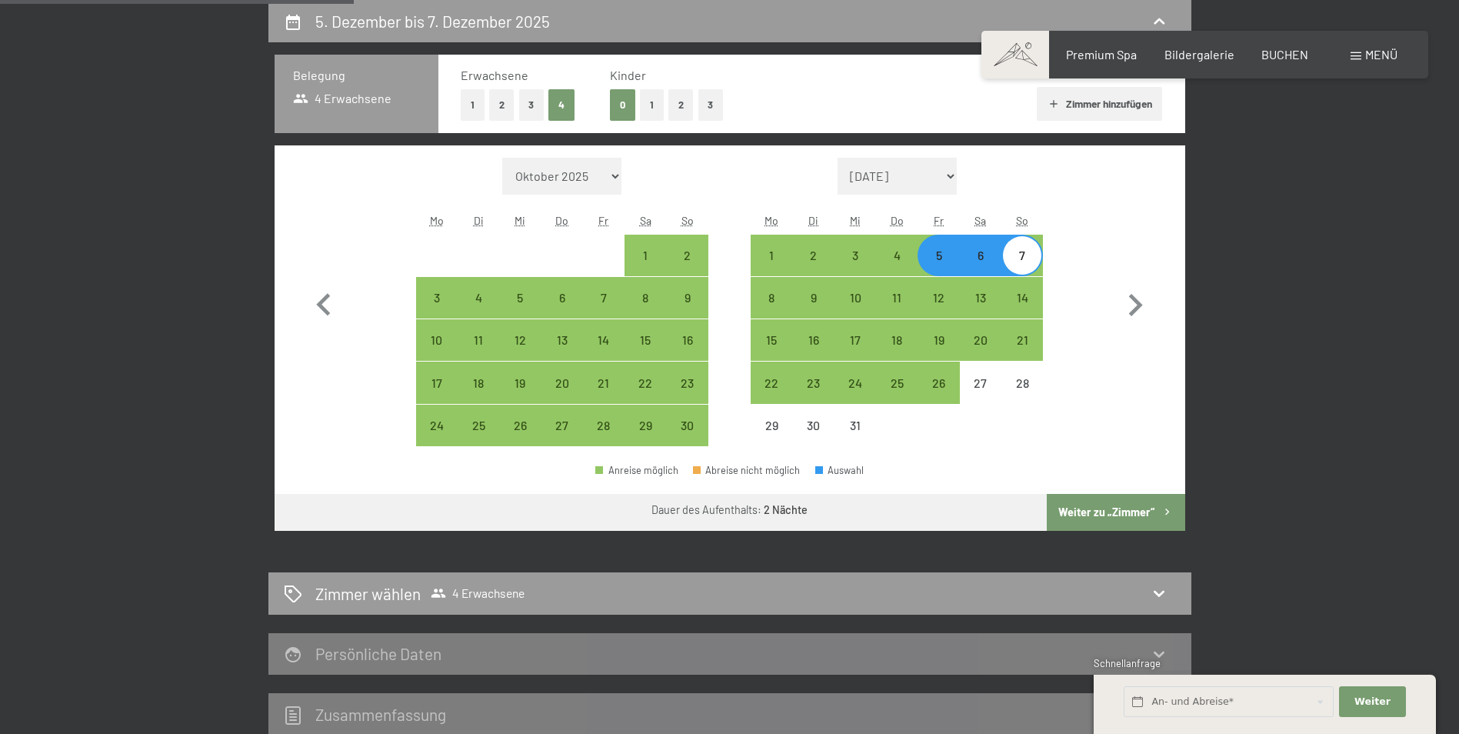
click at [1137, 509] on button "Weiter zu „Zimmer“" at bounding box center [1115, 512] width 138 height 37
select select "2025-11-01"
select select "2025-12-01"
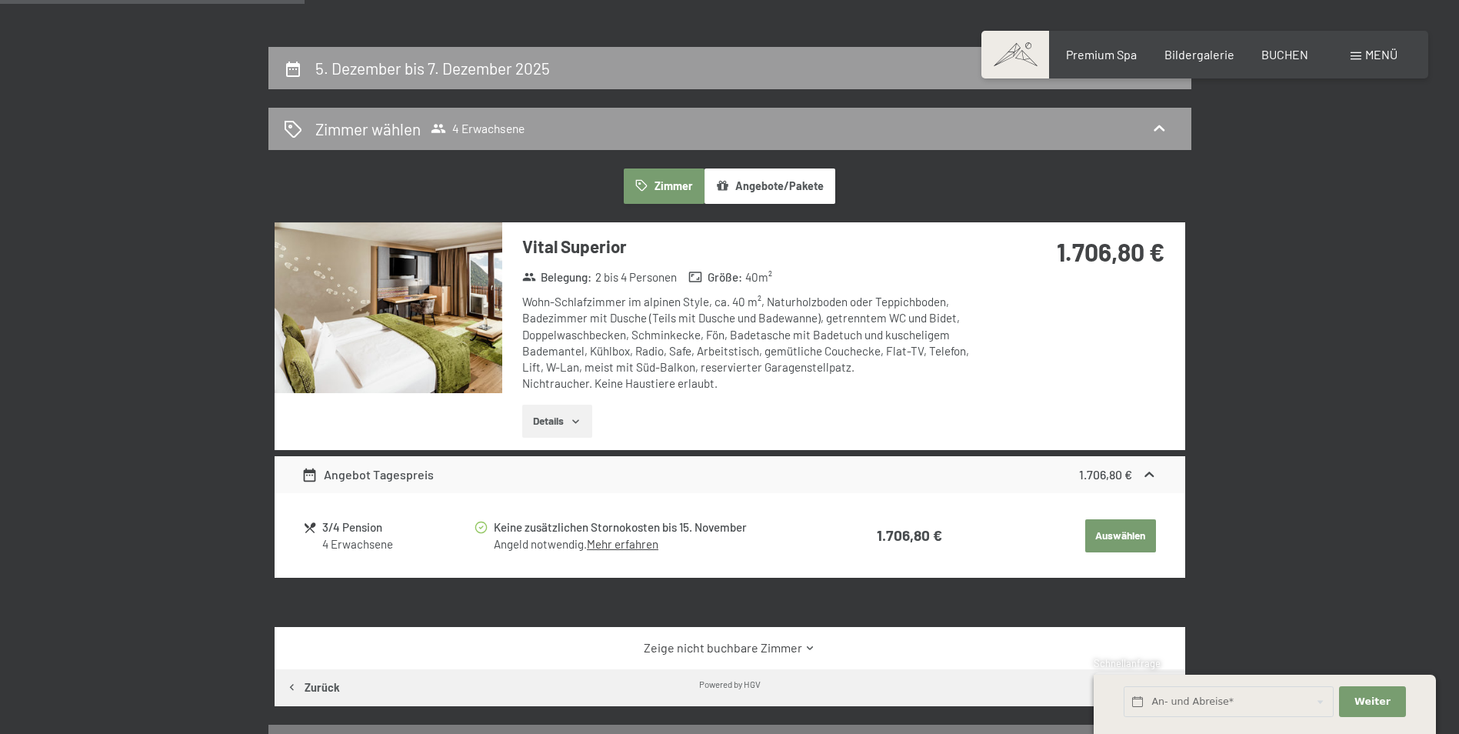
scroll to position [213, 0]
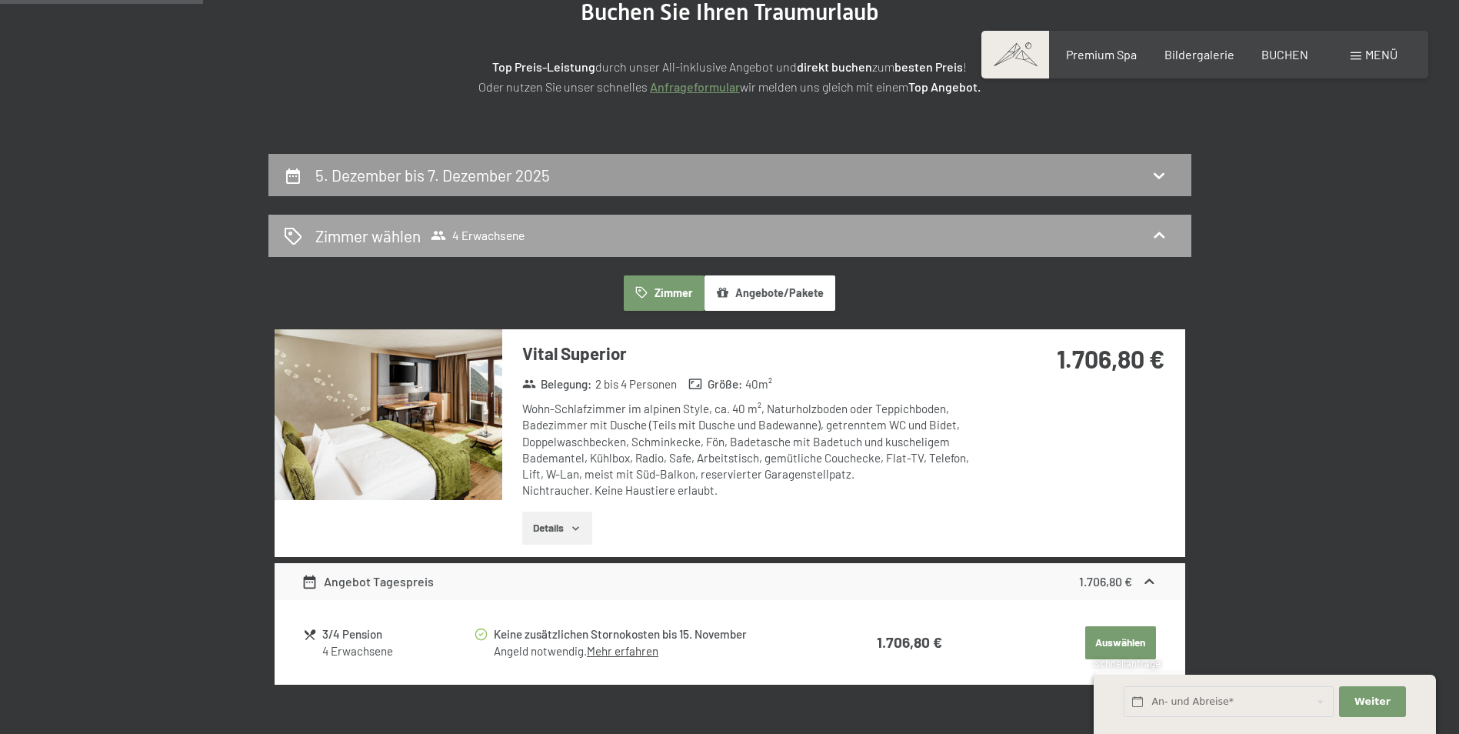
click at [496, 235] on span "4 Erwachsene" at bounding box center [478, 235] width 94 height 15
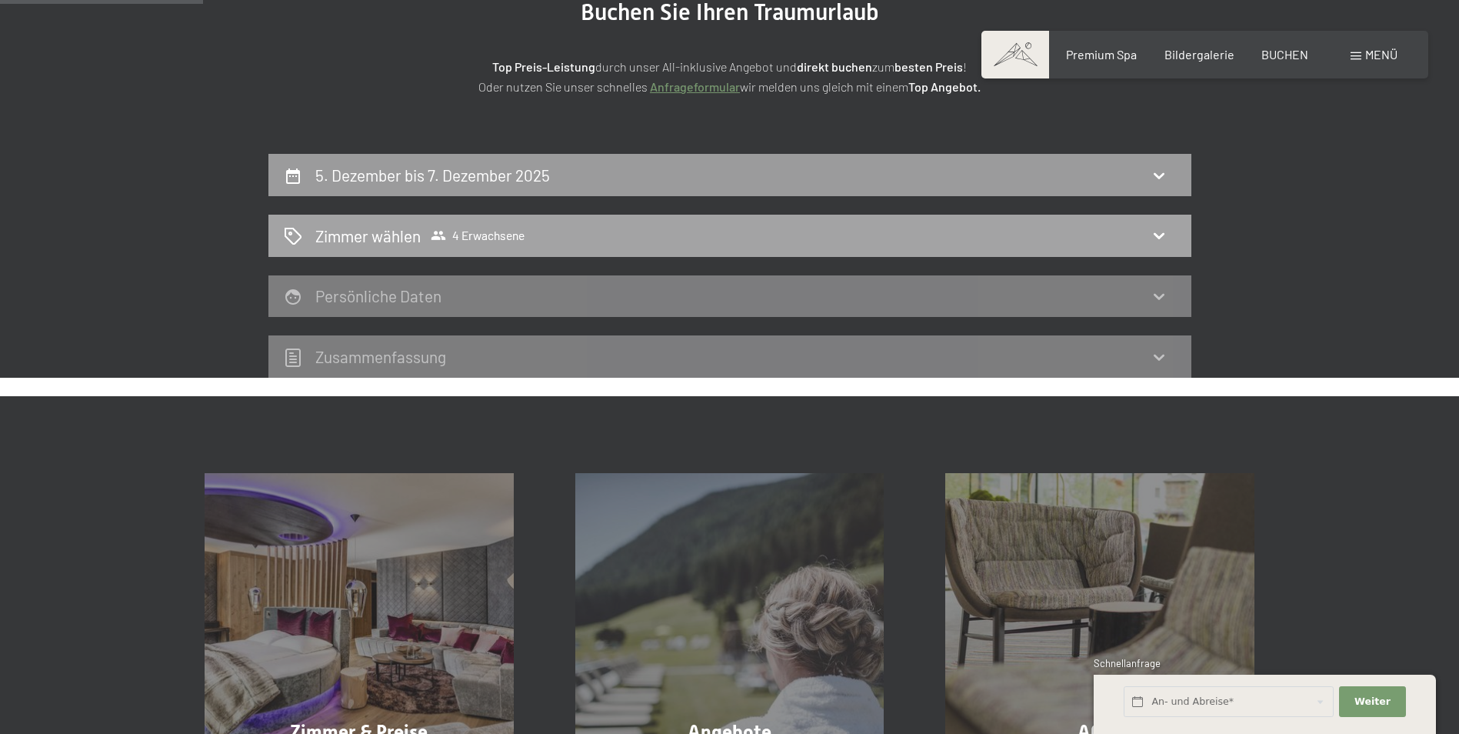
click at [566, 239] on div "Zimmer wählen 4 Erwachsene" at bounding box center [730, 236] width 892 height 22
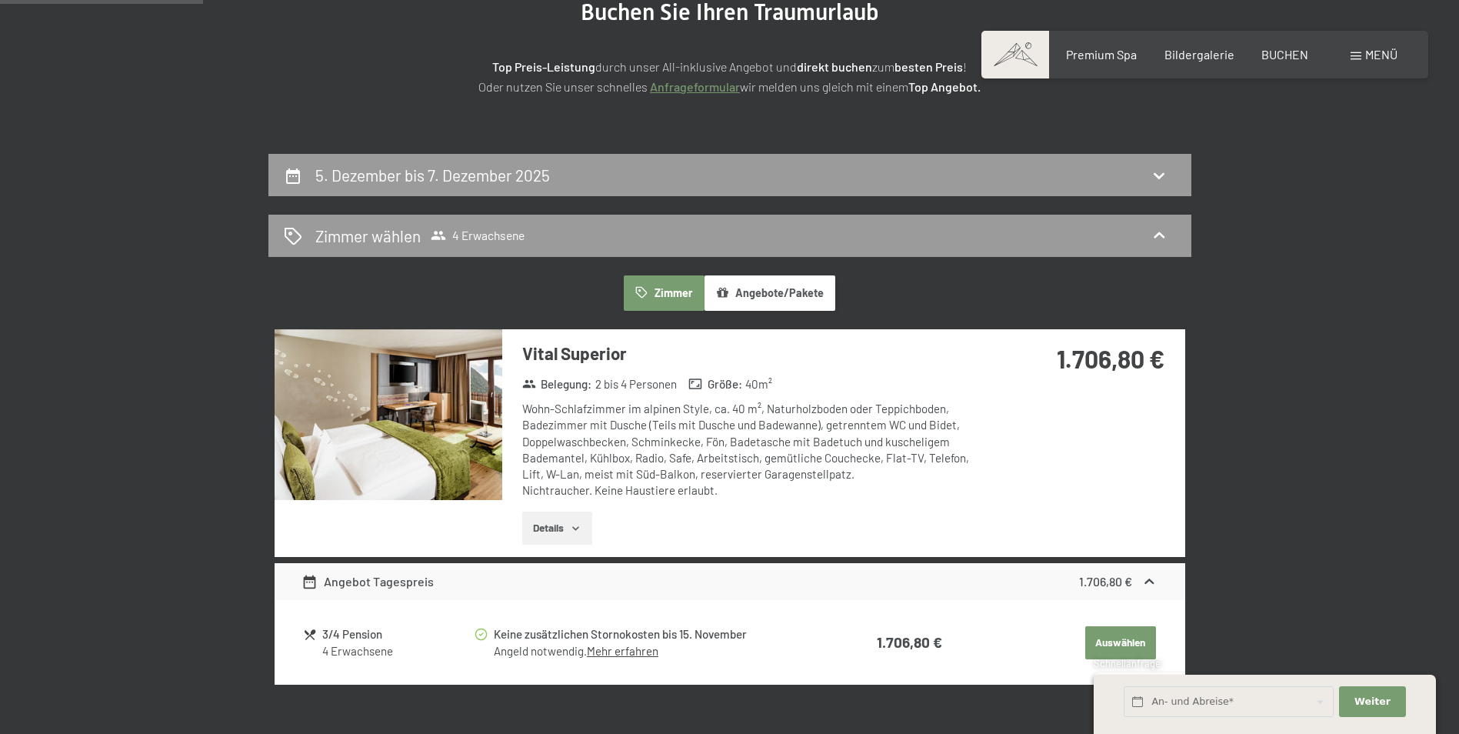
click at [668, 294] on button "Zimmer" at bounding box center [664, 292] width 80 height 35
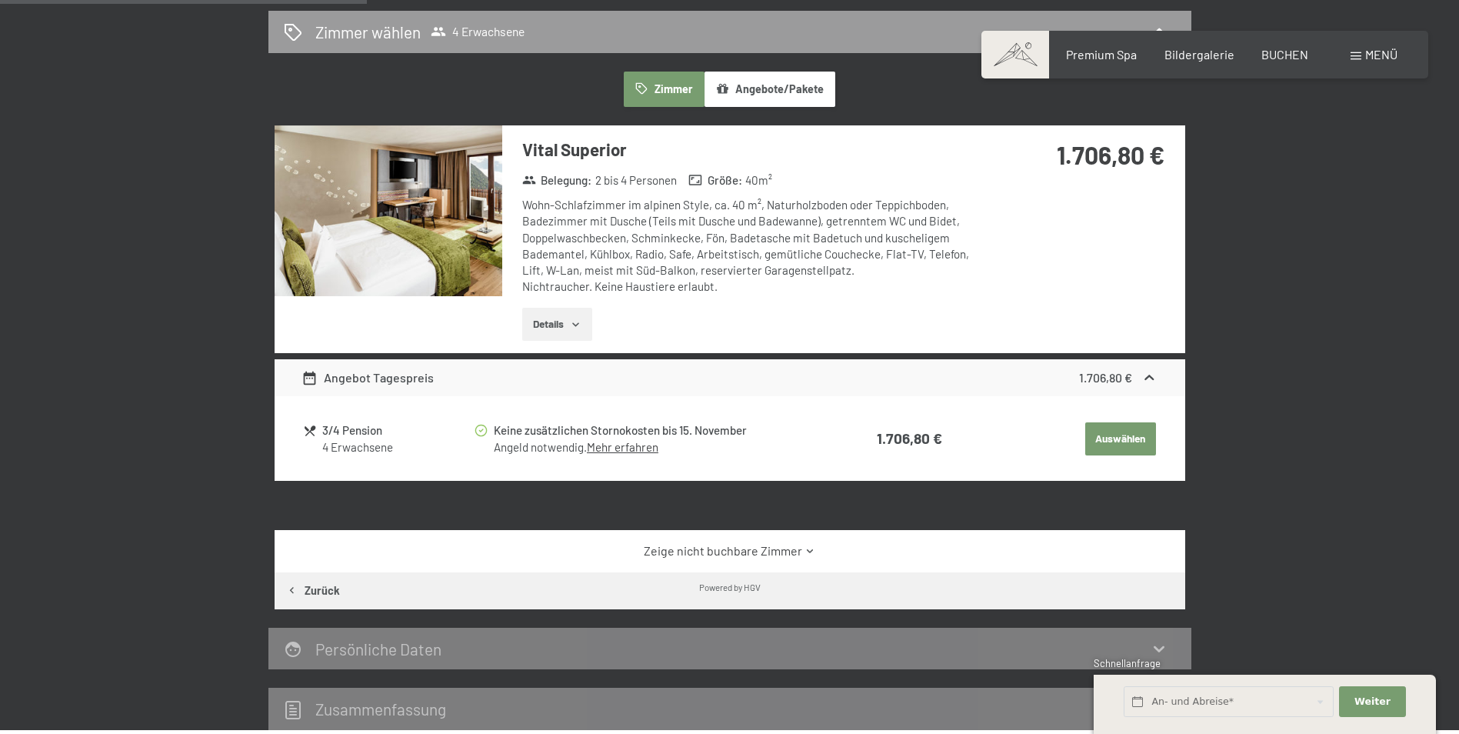
scroll to position [444, 0]
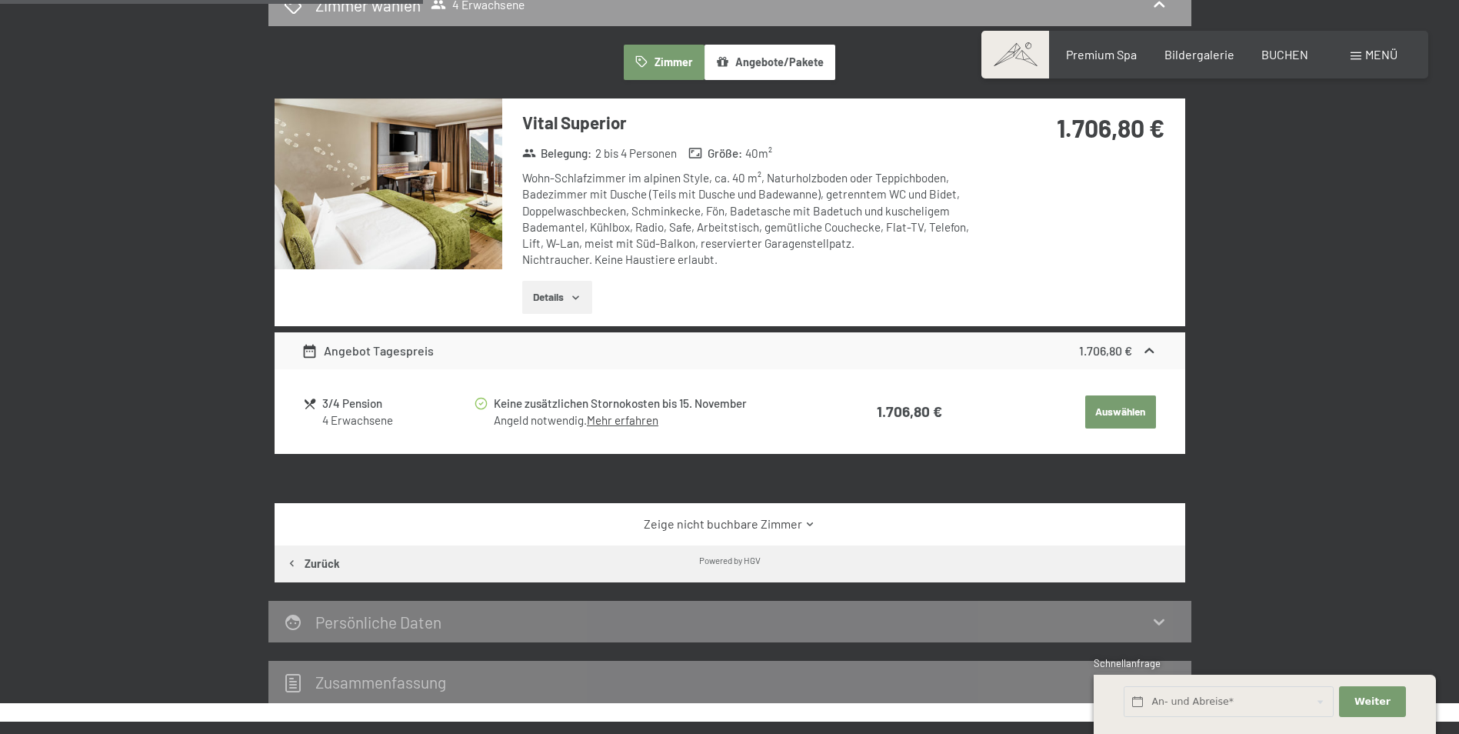
click at [562, 300] on button "Details" at bounding box center [557, 298] width 70 height 34
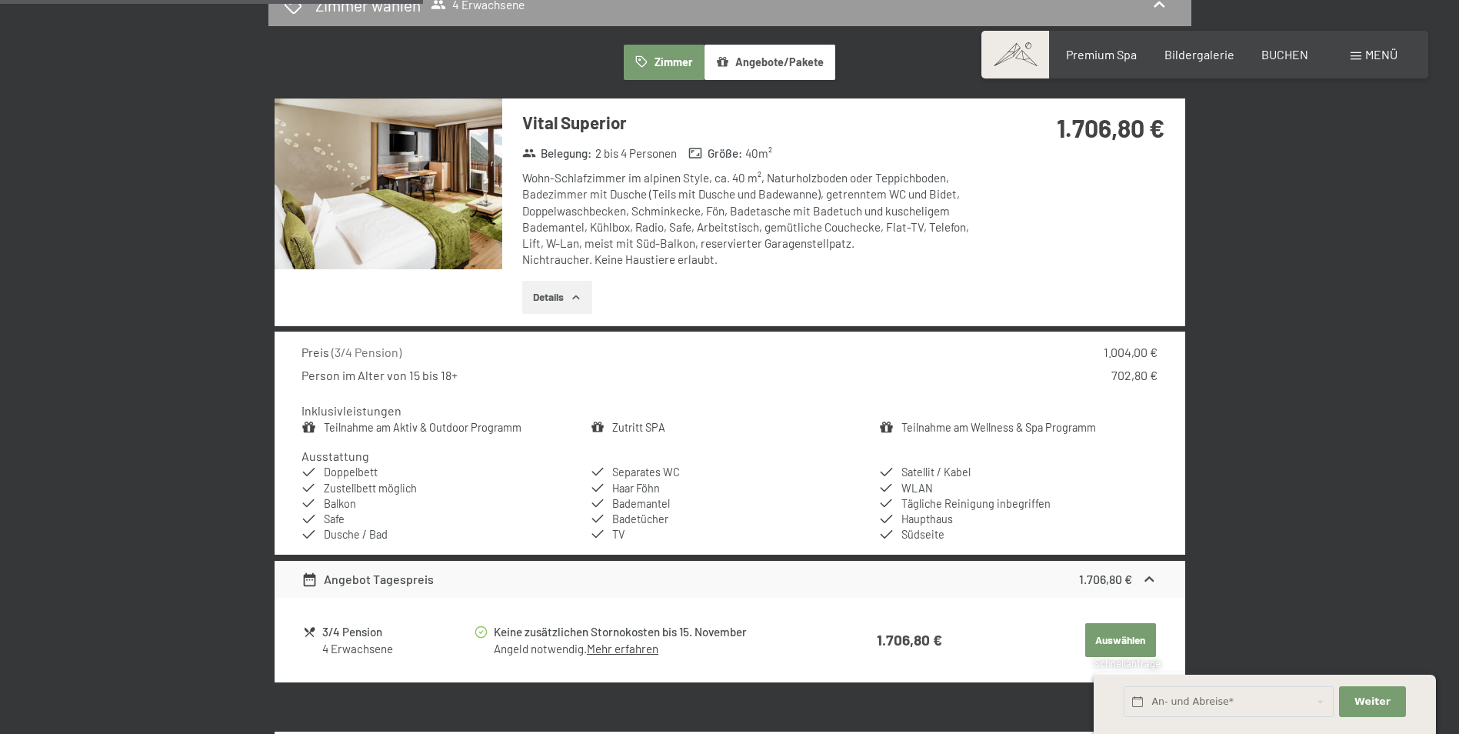
click at [574, 295] on icon "button" at bounding box center [576, 297] width 12 height 12
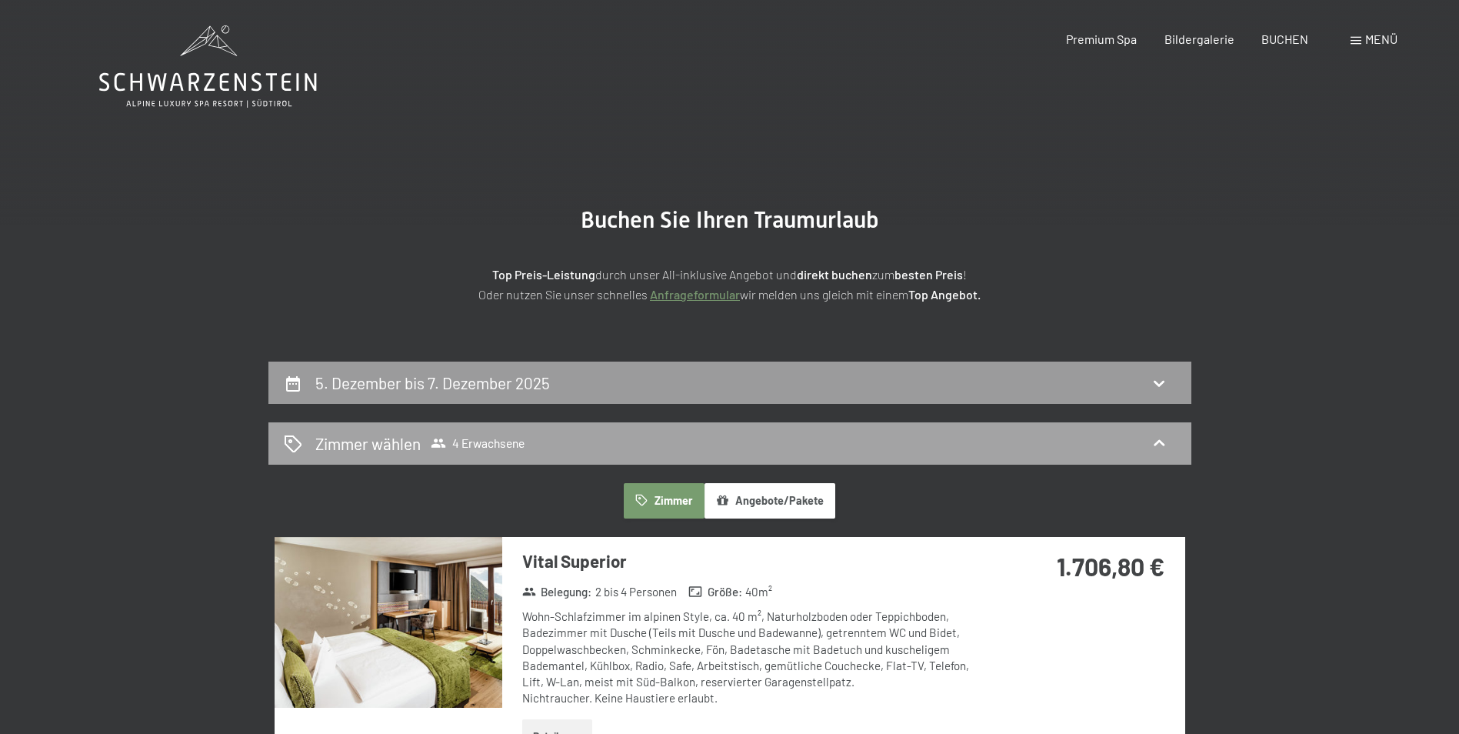
scroll to position [0, 0]
